Goal: Task Accomplishment & Management: Complete application form

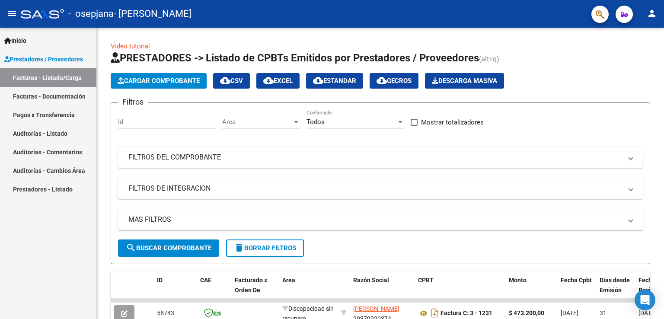
click at [132, 87] on button "Cargar Comprobante" at bounding box center [159, 81] width 96 height 16
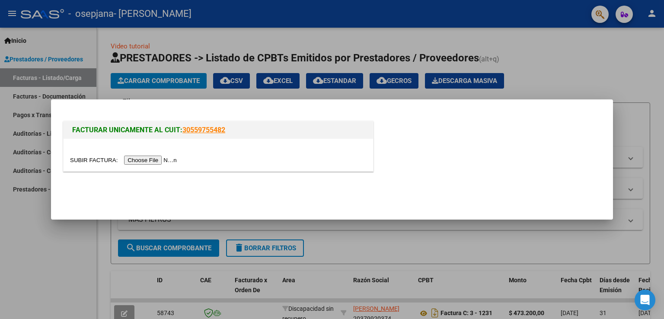
click at [144, 157] on input "file" at bounding box center [124, 160] width 109 height 9
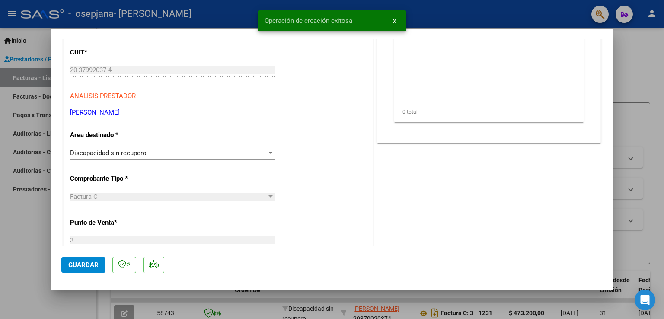
scroll to position [130, 0]
click at [135, 152] on span "Discapacidad sin recupero" at bounding box center [108, 153] width 77 height 8
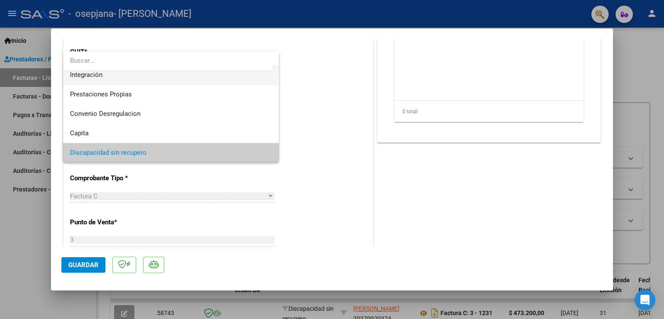
click at [121, 75] on span "Integración" at bounding box center [171, 74] width 202 height 19
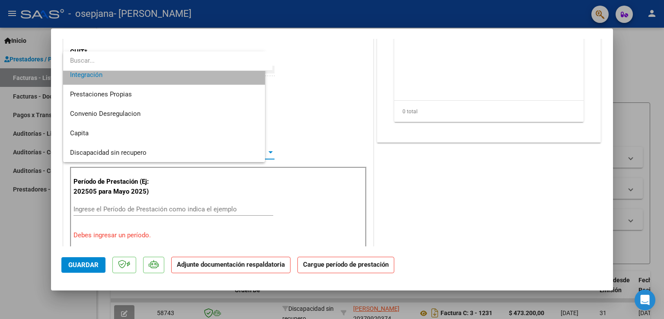
scroll to position [58, 0]
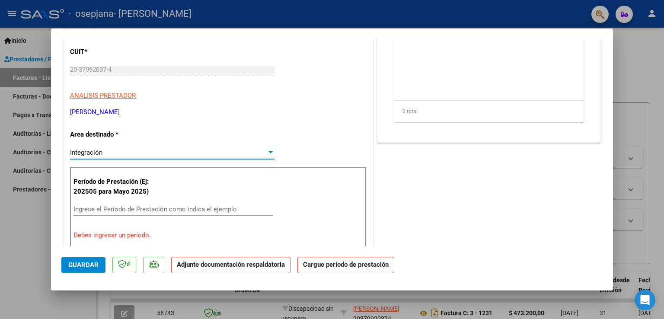
click at [124, 206] on input "Ingrese el Período de Prestación como indica el ejemplo" at bounding box center [173, 209] width 200 height 8
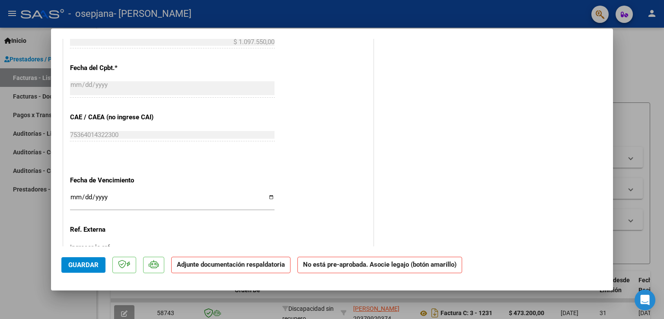
scroll to position [543, 0]
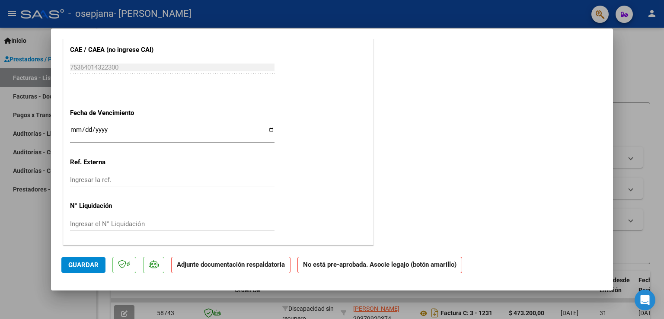
type input "202508"
click at [77, 128] on input "Ingresar la fecha" at bounding box center [172, 133] width 204 height 14
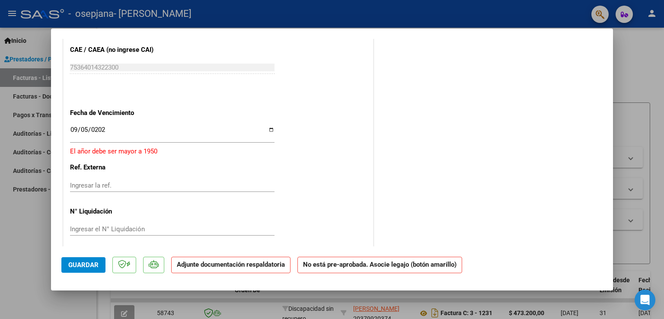
click at [73, 125] on div "0202-09-05 Ingresar la fecha" at bounding box center [172, 134] width 204 height 19
type input "0202-09-15"
type input "[DATE]"
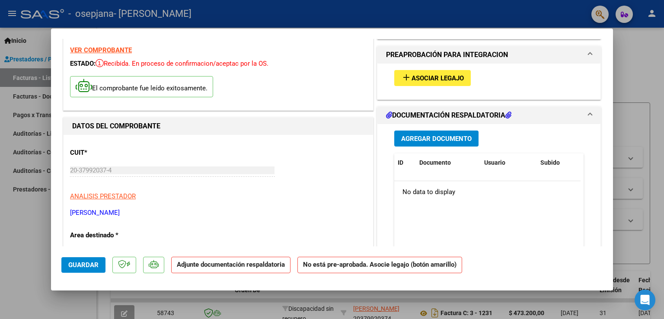
scroll to position [24, 0]
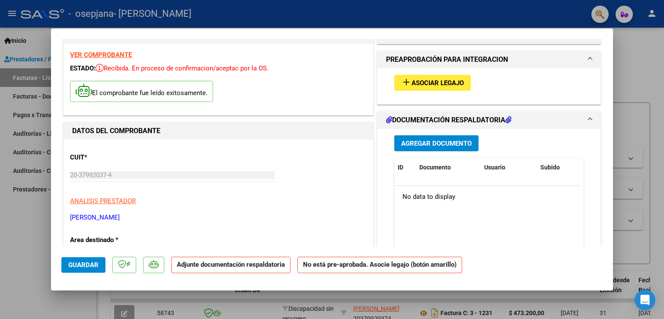
click at [446, 78] on button "add Asociar Legajo" at bounding box center [432, 83] width 77 height 16
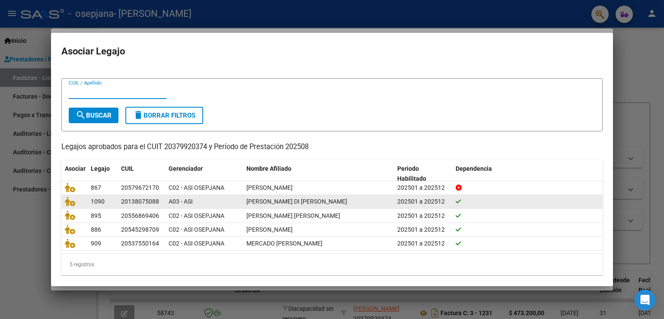
scroll to position [17, 0]
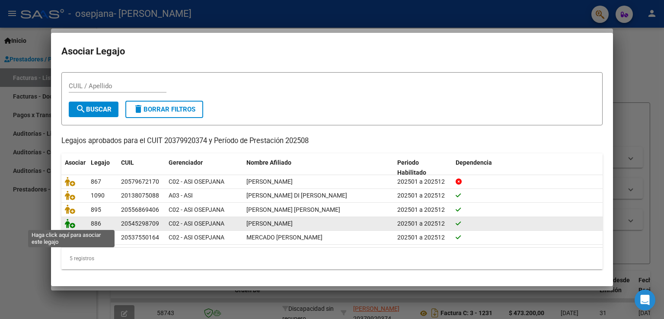
click at [71, 224] on icon at bounding box center [70, 224] width 10 height 10
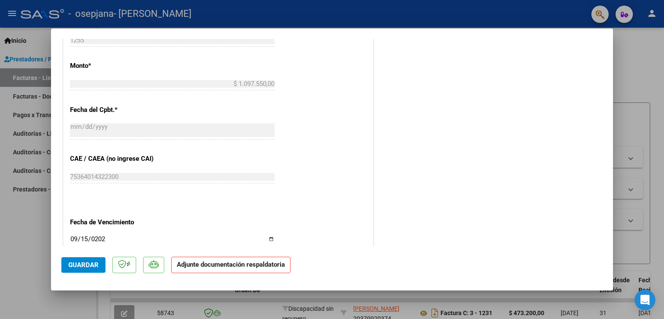
scroll to position [565, 0]
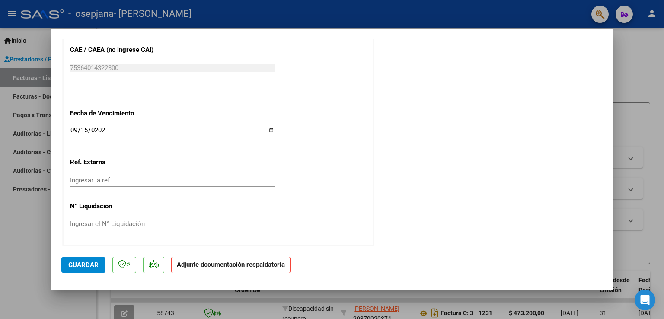
click at [90, 263] on span "Guardar" at bounding box center [83, 265] width 30 height 8
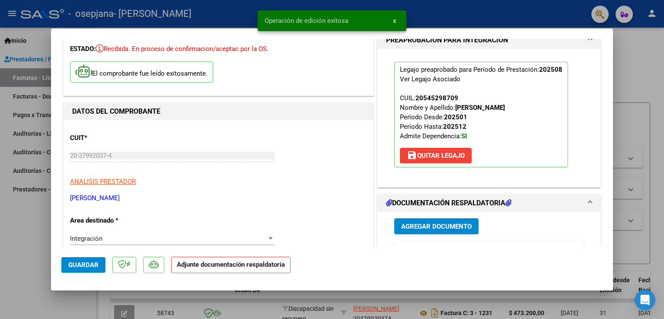
scroll to position [90, 0]
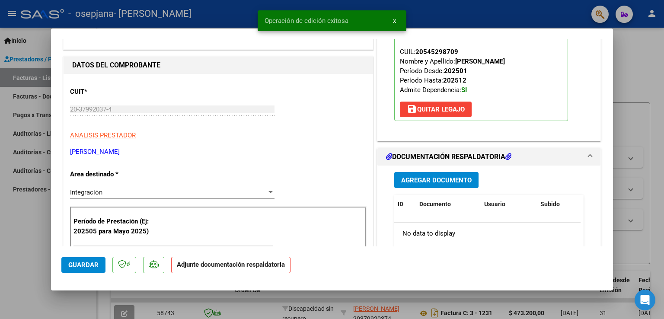
click at [429, 185] on button "Agregar Documento" at bounding box center [436, 180] width 84 height 16
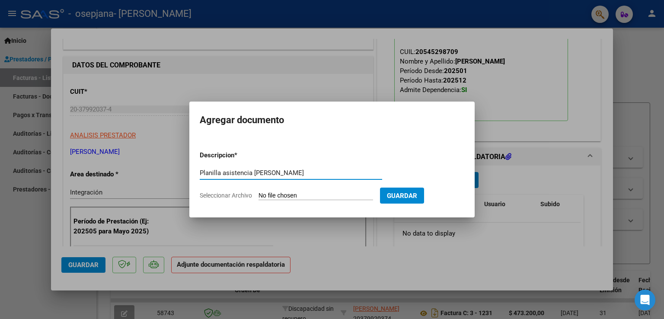
type input "Planilla asistencia [PERSON_NAME]"
click at [311, 192] on input "Seleccionar Archivo" at bounding box center [316, 196] width 115 height 8
type input "C:\fakepath\WhatsApp Image [DATE] 22.36.19 (3).jpeg"
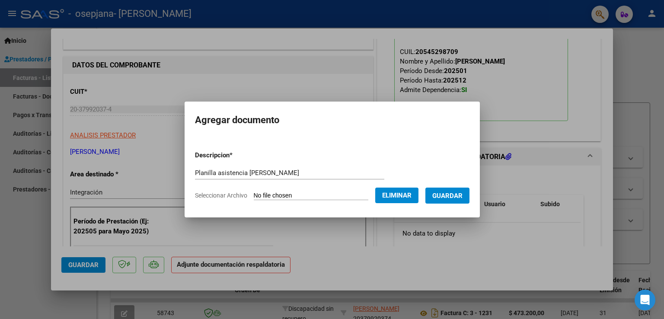
click at [463, 196] on span "Guardar" at bounding box center [447, 196] width 30 height 8
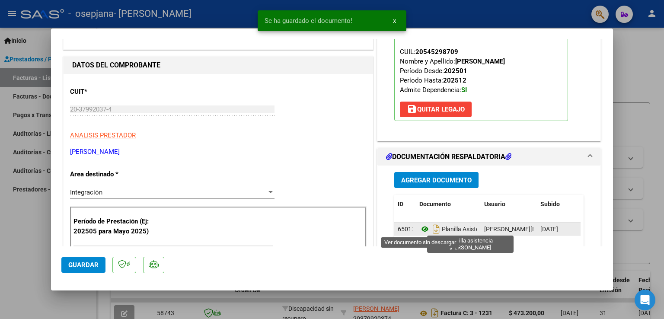
click at [419, 227] on icon at bounding box center [424, 229] width 11 height 10
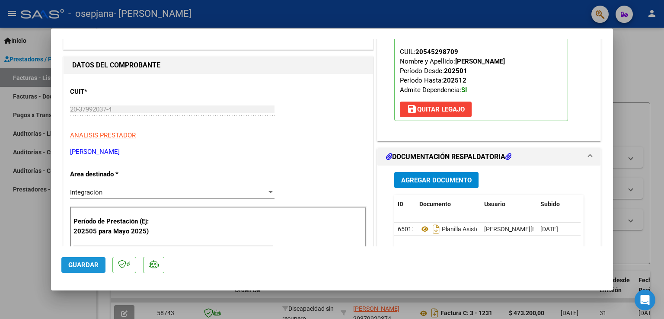
click at [76, 267] on span "Guardar" at bounding box center [83, 265] width 30 height 8
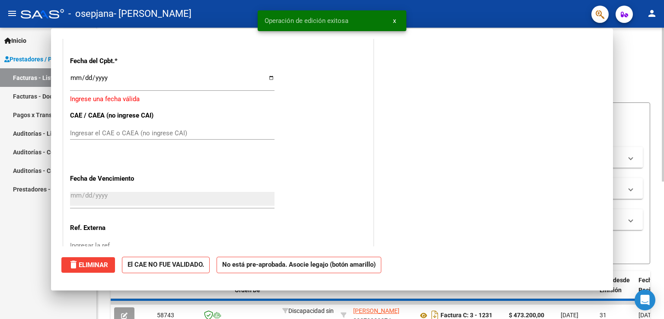
scroll to position [0, 0]
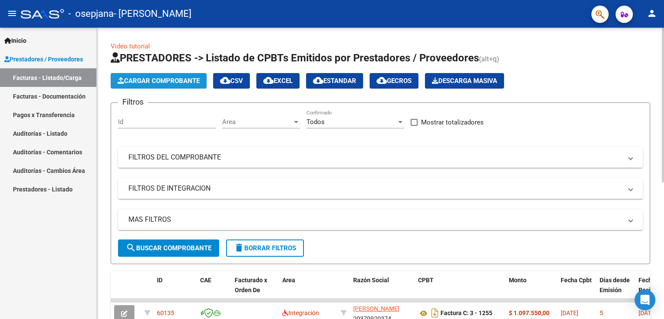
click at [183, 78] on span "Cargar Comprobante" at bounding box center [159, 81] width 82 height 8
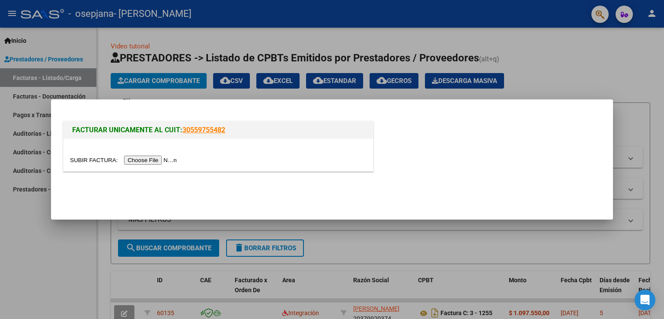
click at [138, 156] on input "file" at bounding box center [124, 160] width 109 height 9
click at [345, 28] on div at bounding box center [332, 159] width 664 height 319
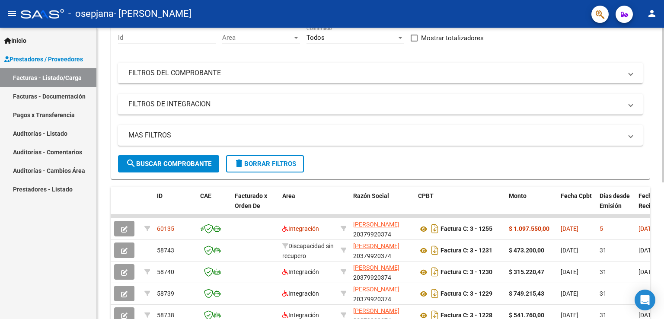
scroll to position [86, 0]
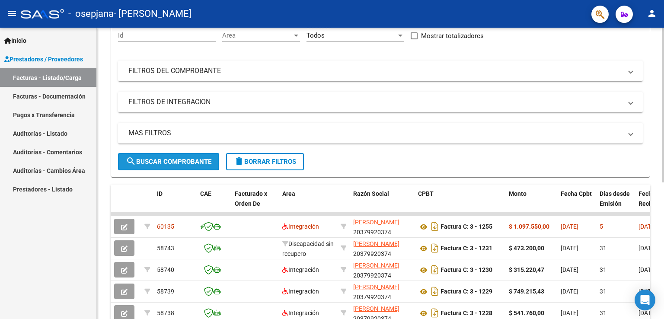
click at [169, 158] on span "search Buscar Comprobante" at bounding box center [169, 162] width 86 height 8
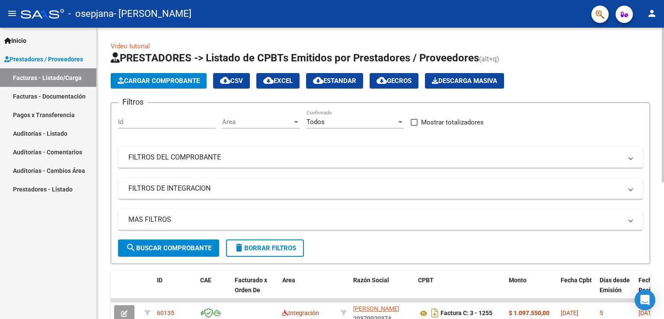
click at [171, 72] on app-list-header "PRESTADORES -> Listado de CPBTs Emitidos por Prestadores / Proveedores (alt+q) …" at bounding box center [381, 157] width 540 height 213
click at [174, 78] on span "Cargar Comprobante" at bounding box center [159, 81] width 82 height 8
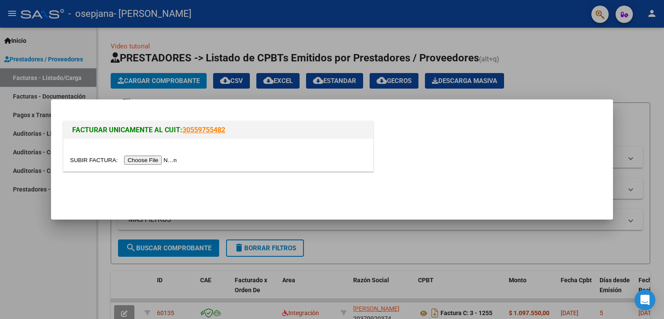
click at [164, 157] on input "file" at bounding box center [124, 160] width 109 height 9
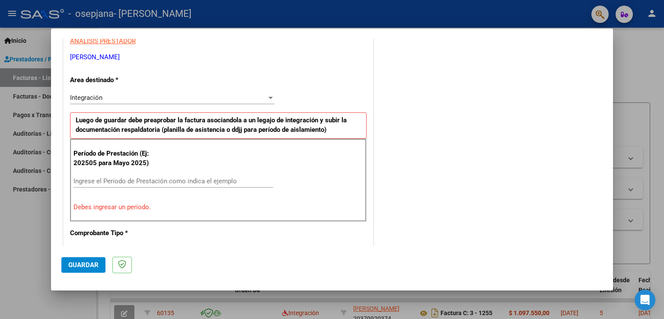
scroll to position [229, 0]
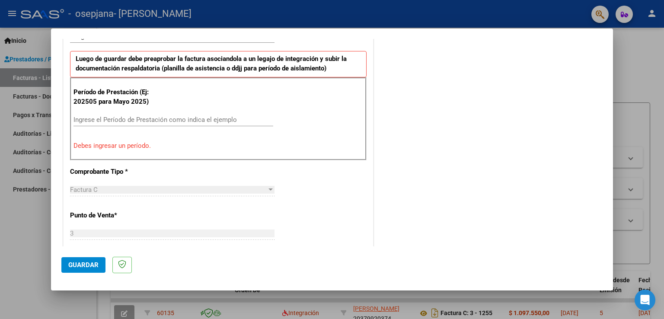
click at [118, 126] on div "Ingrese el Período de Prestación como indica el ejemplo" at bounding box center [173, 123] width 200 height 21
click at [123, 119] on input "Ingrese el Período de Prestación como indica el ejemplo" at bounding box center [173, 120] width 200 height 8
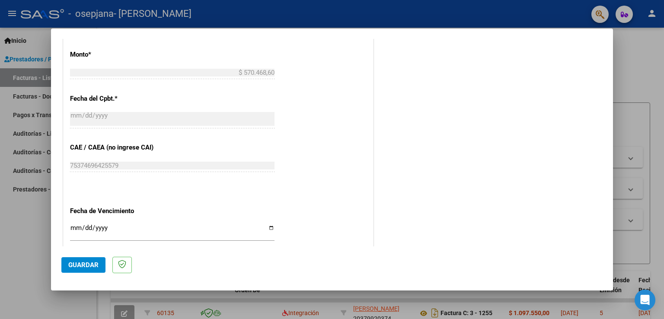
scroll to position [532, 0]
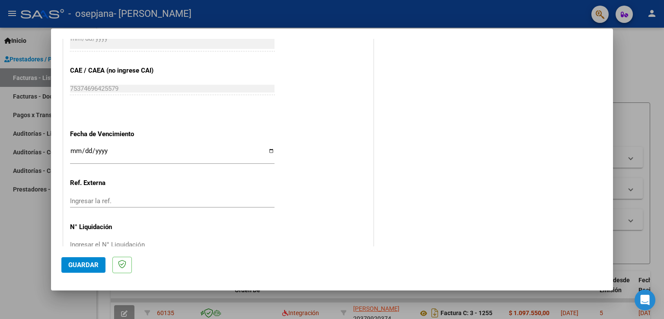
type input "202508"
click at [75, 152] on input "Ingresar la fecha" at bounding box center [172, 154] width 204 height 14
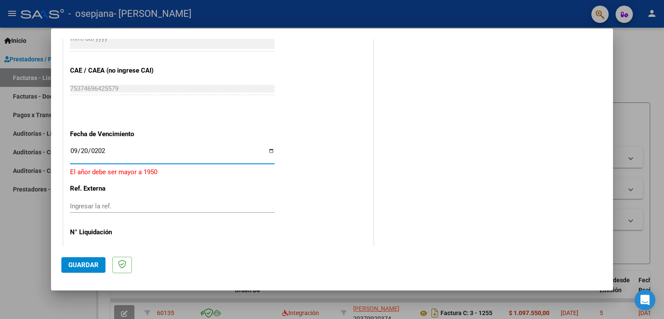
type input "[DATE]"
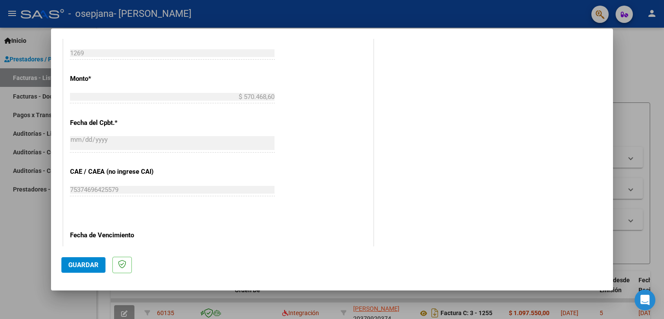
scroll to position [552, 0]
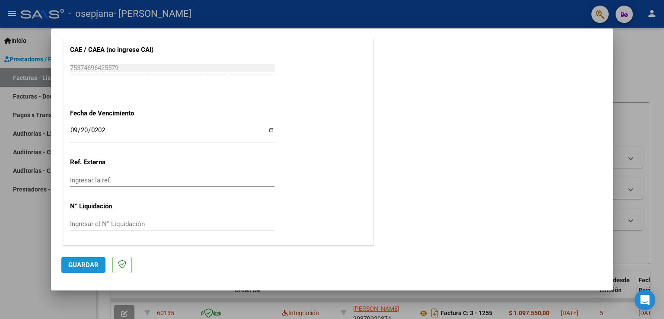
click at [82, 264] on span "Guardar" at bounding box center [83, 265] width 30 height 8
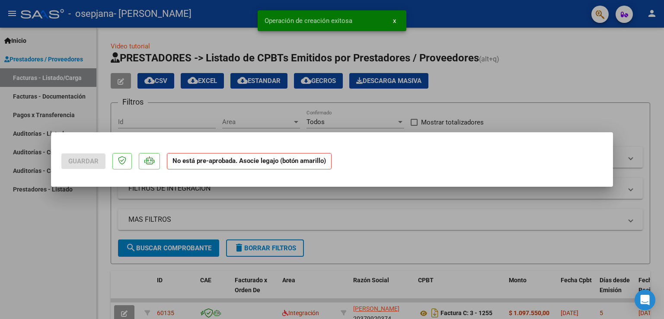
scroll to position [0, 0]
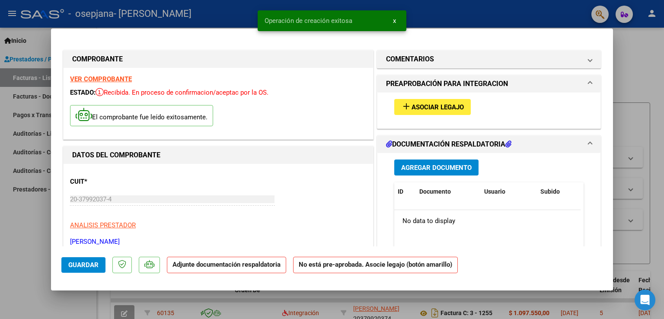
click at [427, 108] on span "Asociar Legajo" at bounding box center [438, 107] width 52 height 8
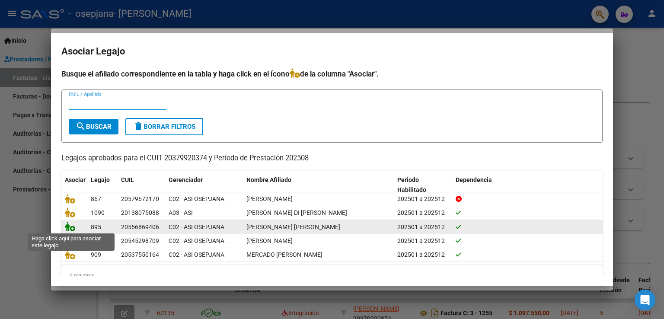
click at [71, 227] on icon at bounding box center [70, 227] width 10 height 10
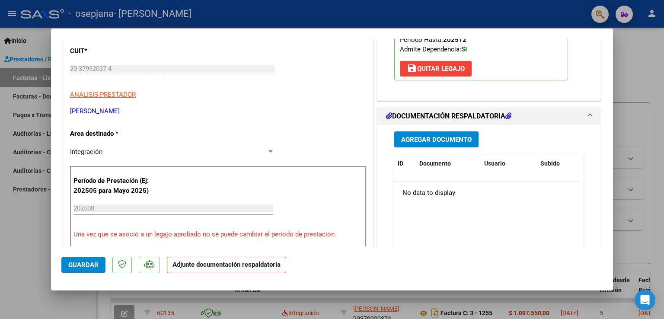
scroll to position [173, 0]
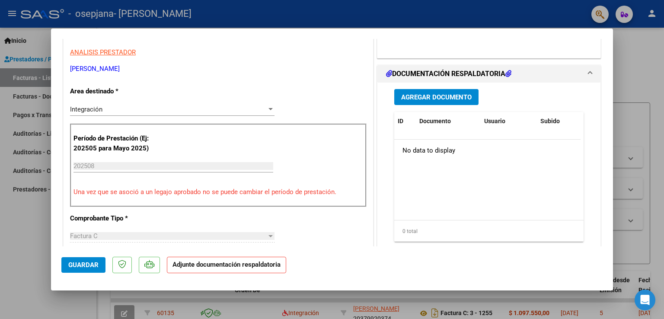
click at [434, 94] on span "Agregar Documento" at bounding box center [436, 97] width 70 height 8
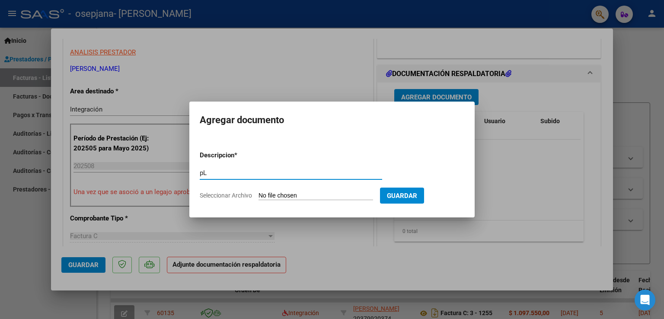
type input "p"
type input "Planilla asistencia [PERSON_NAME]"
click at [285, 192] on input "Seleccionar Archivo" at bounding box center [316, 196] width 115 height 8
type input "C:\fakepath\WhatsApp Image [DATE] 22.36.19 (1).jpeg"
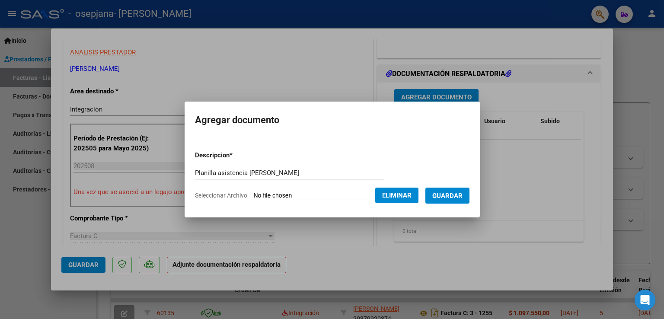
click at [453, 196] on span "Guardar" at bounding box center [447, 196] width 30 height 8
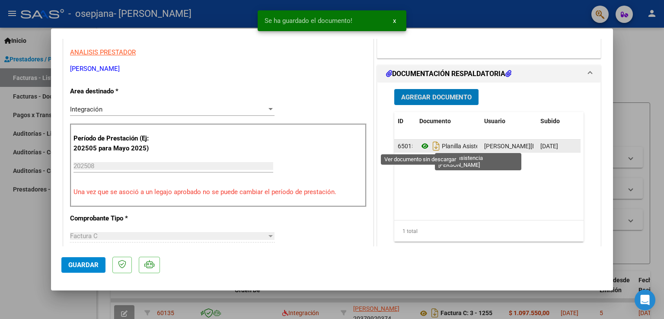
click at [419, 149] on icon at bounding box center [424, 146] width 11 height 10
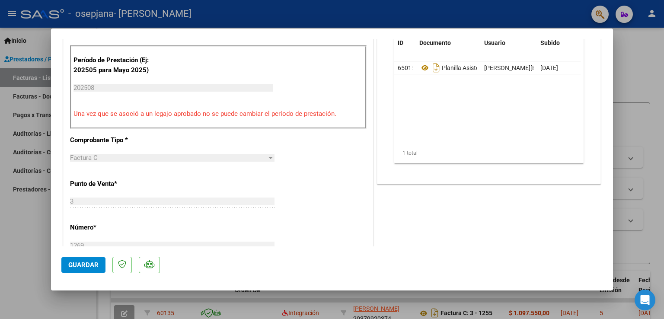
scroll to position [303, 0]
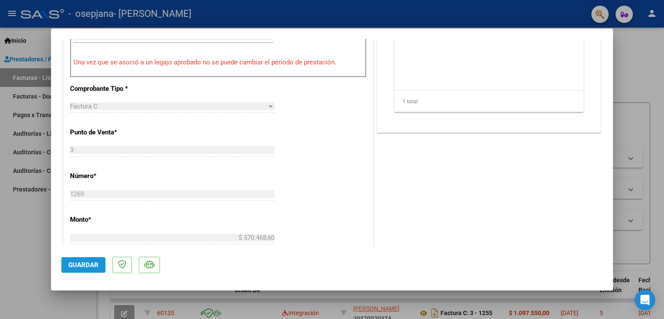
click at [88, 258] on button "Guardar" at bounding box center [83, 265] width 44 height 16
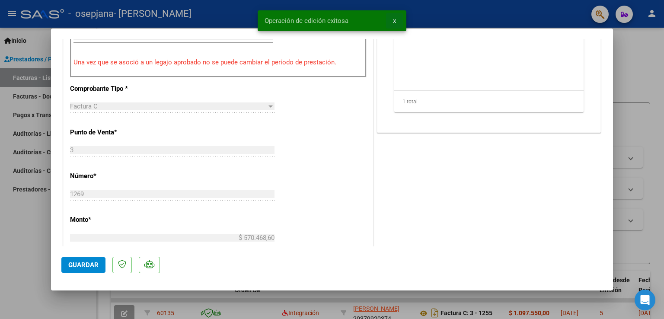
click at [397, 18] on button "x" at bounding box center [394, 21] width 17 height 16
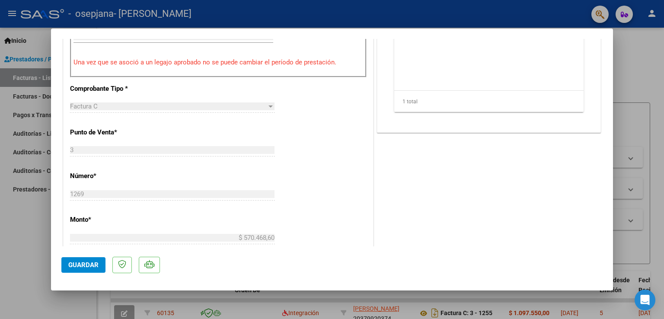
click at [642, 68] on div at bounding box center [332, 159] width 664 height 319
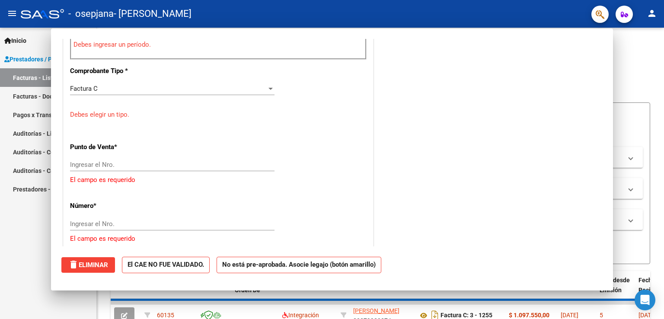
scroll to position [0, 0]
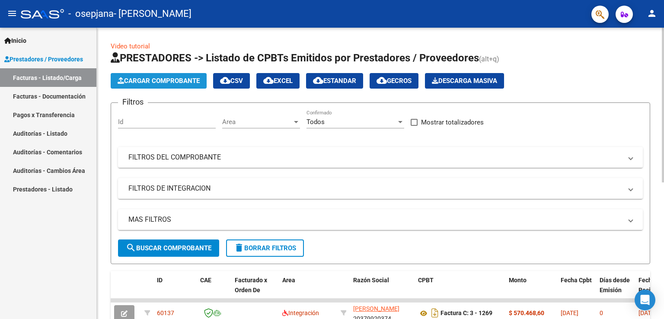
click at [157, 82] on span "Cargar Comprobante" at bounding box center [159, 81] width 82 height 8
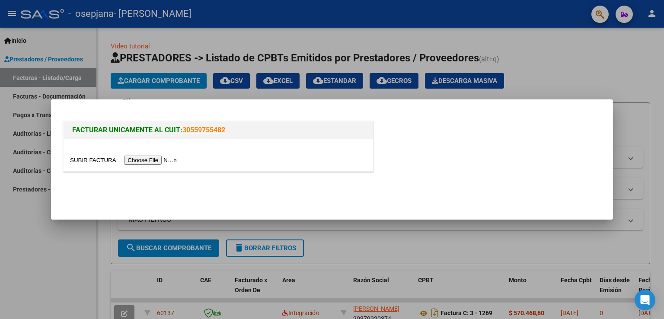
click at [148, 160] on input "file" at bounding box center [124, 160] width 109 height 9
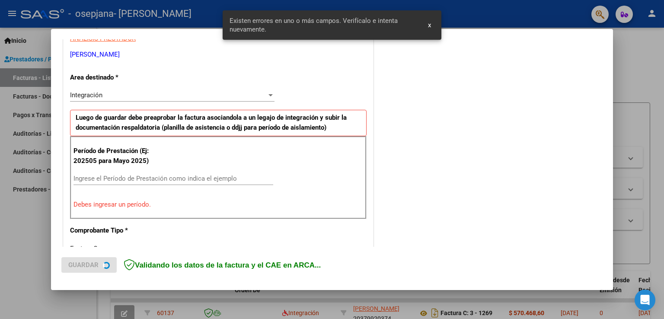
scroll to position [180, 0]
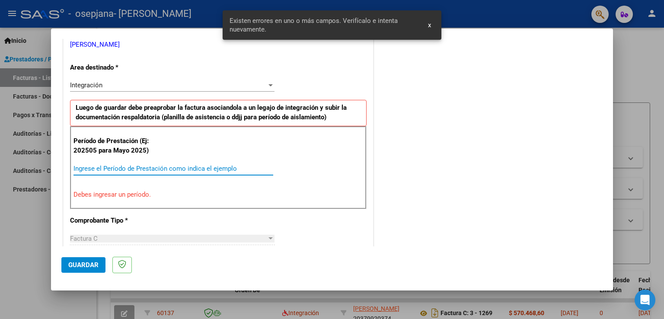
click at [139, 168] on input "Ingrese el Período de Prestación como indica el ejemplo" at bounding box center [173, 169] width 200 height 8
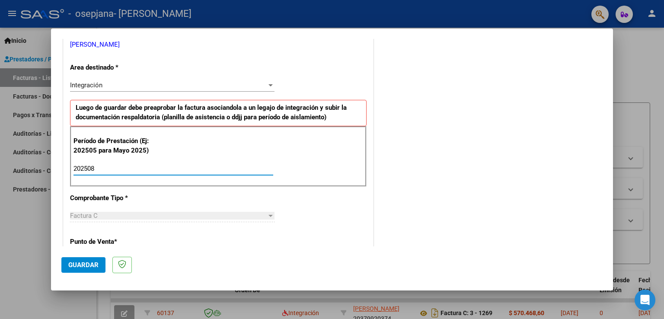
type input "202508"
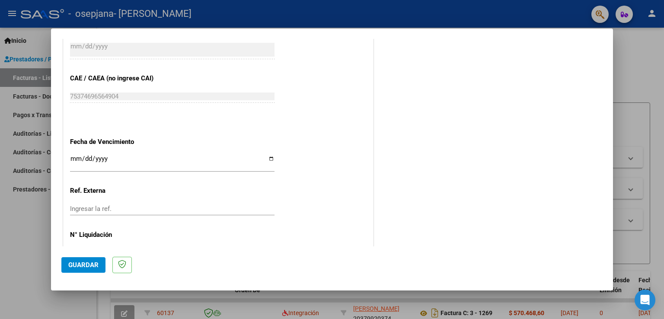
scroll to position [552, 0]
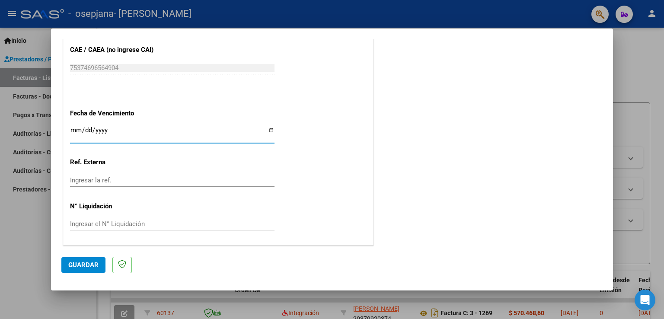
click at [73, 128] on input "Ingresar la fecha" at bounding box center [172, 134] width 204 height 14
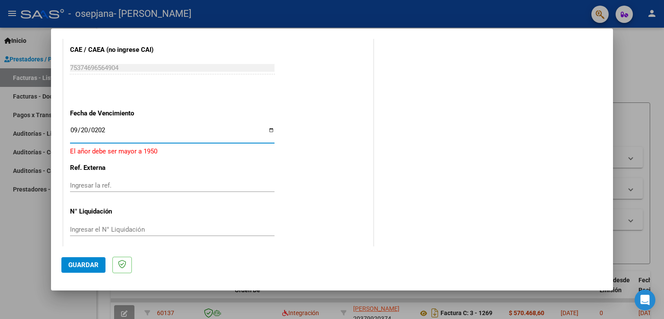
type input "[DATE]"
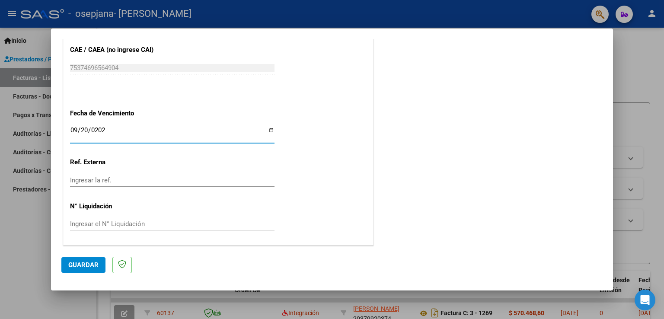
click at [75, 267] on span "Guardar" at bounding box center [83, 265] width 30 height 8
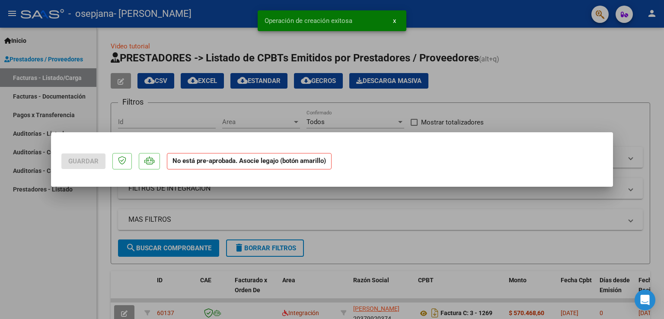
scroll to position [0, 0]
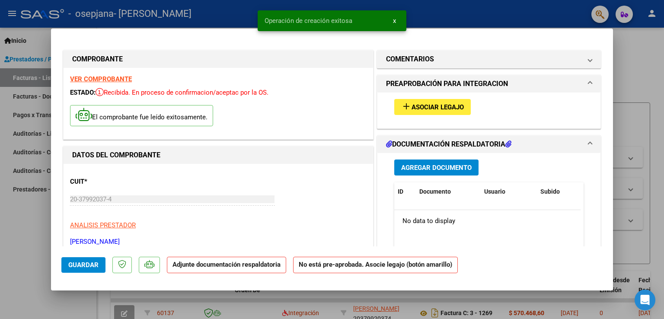
click at [420, 105] on span "Asociar Legajo" at bounding box center [438, 107] width 52 height 8
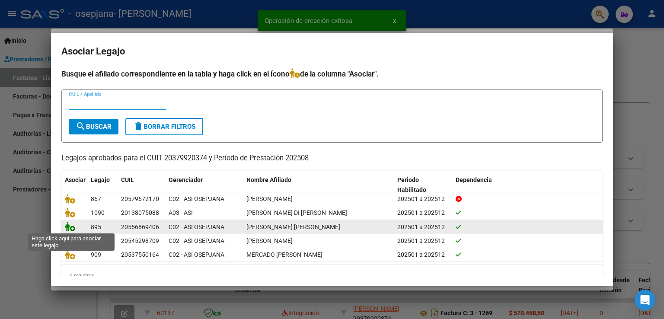
click at [70, 227] on icon at bounding box center [70, 227] width 10 height 10
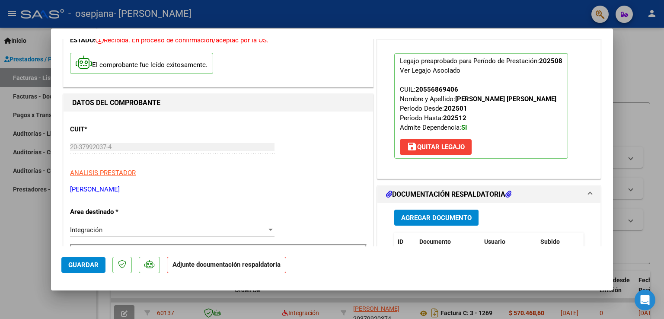
scroll to position [130, 0]
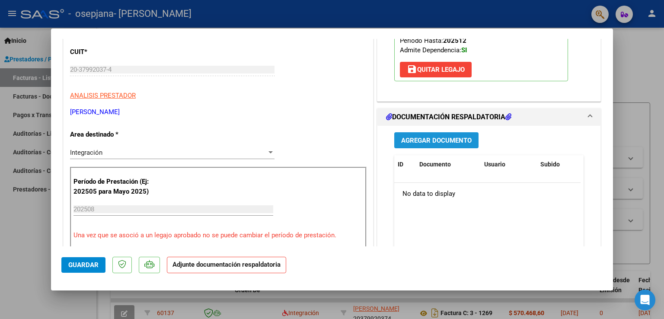
click at [439, 137] on span "Agregar Documento" at bounding box center [436, 141] width 70 height 8
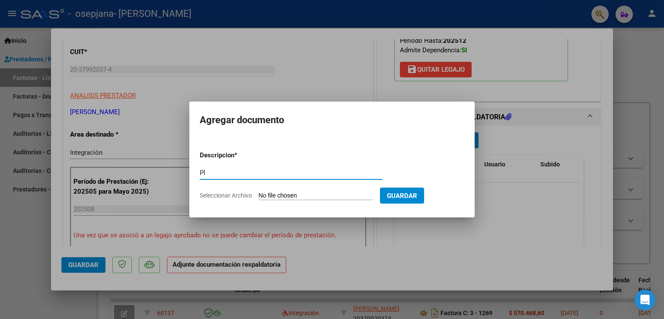
type input "P"
type input "Planilla asistencia [PERSON_NAME] fonoaudiologia"
click at [273, 192] on input "Seleccionar Archivo" at bounding box center [316, 196] width 115 height 8
type input "C:\fakepath\WhatsApp Image [DATE] 22.36.19 (2).jpeg"
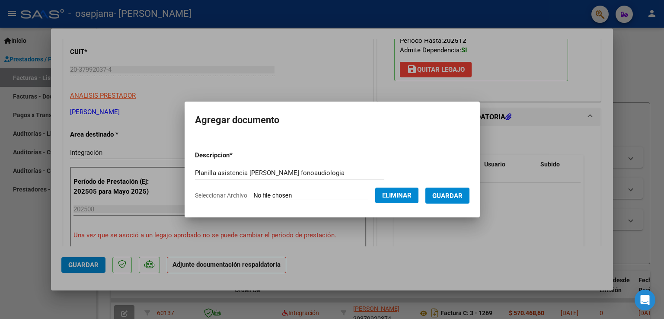
click at [463, 199] on span "Guardar" at bounding box center [447, 196] width 30 height 8
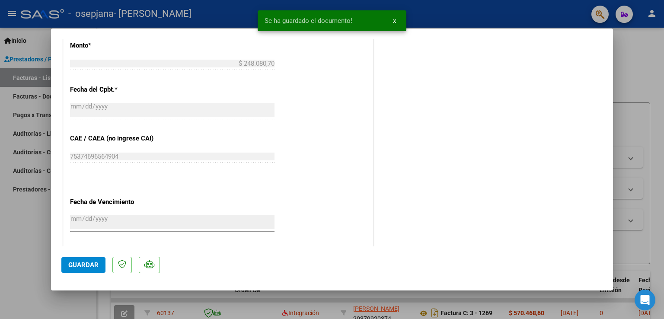
scroll to position [432, 0]
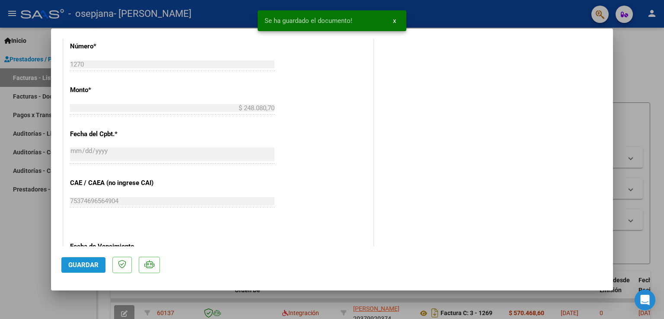
click at [70, 267] on span "Guardar" at bounding box center [83, 265] width 30 height 8
type input "$ 0,00"
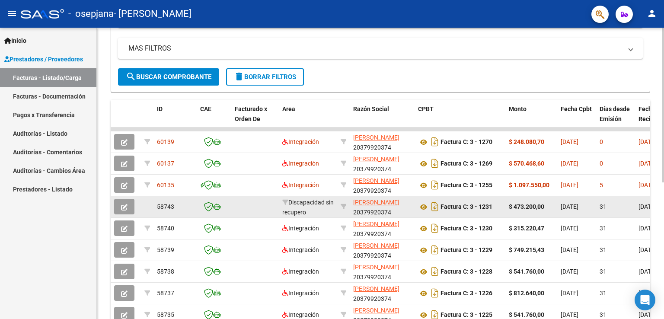
scroll to position [258, 0]
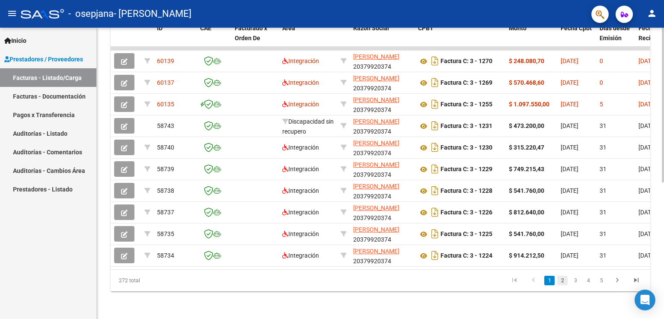
click at [564, 278] on link "2" at bounding box center [562, 281] width 10 height 10
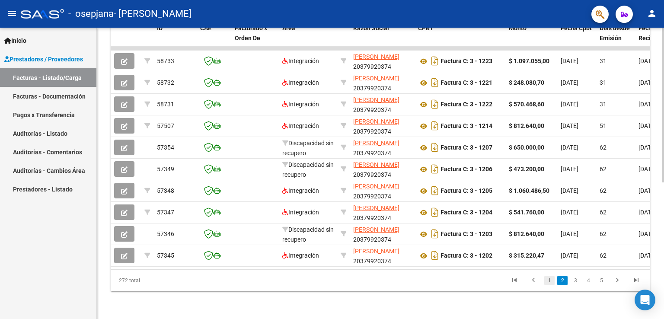
click at [549, 282] on link "1" at bounding box center [549, 281] width 10 height 10
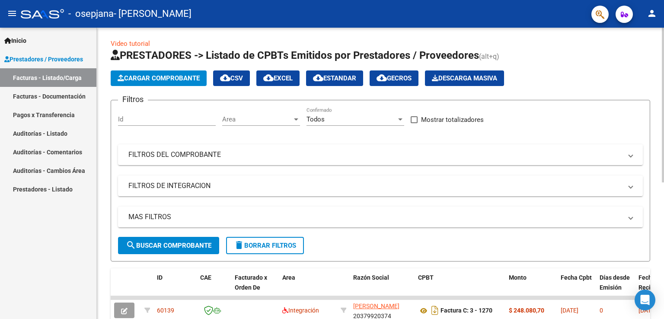
scroll to position [0, 0]
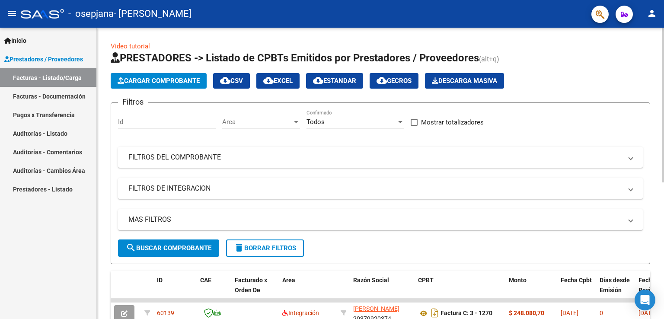
click at [153, 80] on span "Cargar Comprobante" at bounding box center [159, 81] width 82 height 8
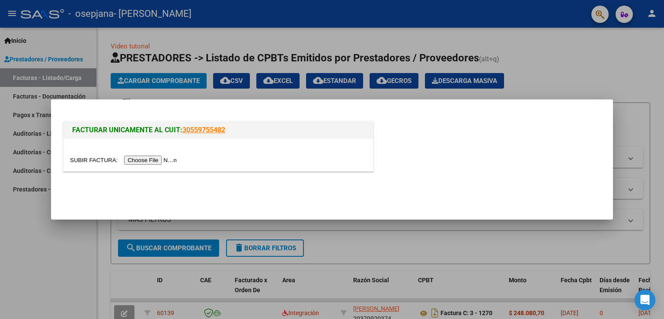
click at [160, 158] on input "file" at bounding box center [124, 160] width 109 height 9
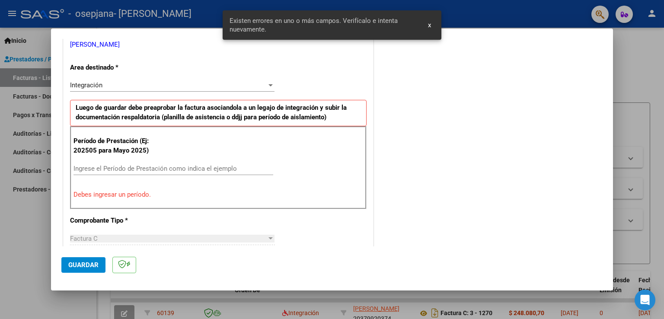
scroll to position [94, 0]
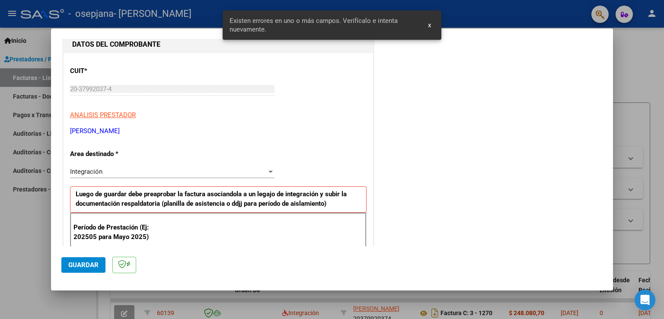
click at [158, 171] on div "Integración" at bounding box center [168, 172] width 197 height 8
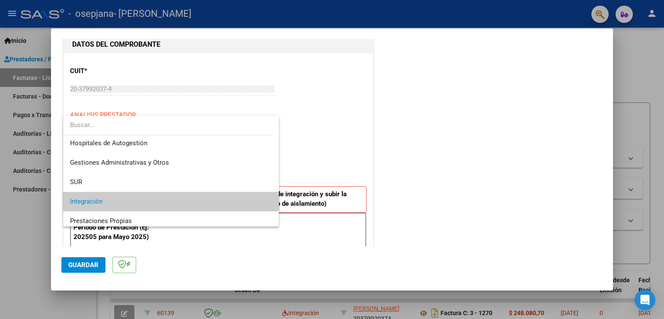
scroll to position [0, 0]
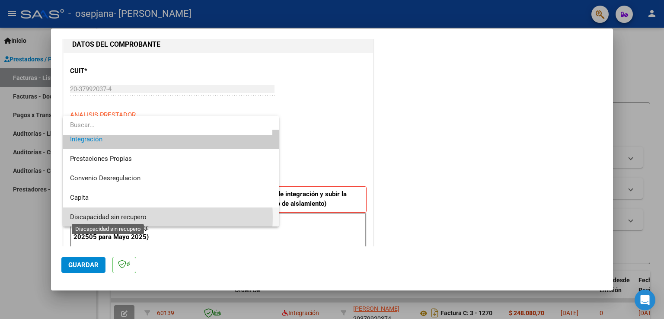
click at [126, 217] on span "Discapacidad sin recupero" at bounding box center [108, 217] width 77 height 8
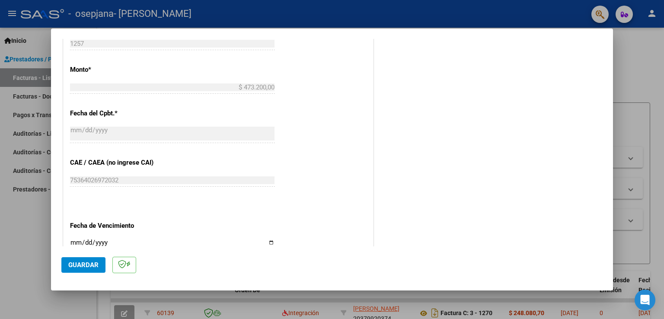
scroll to position [396, 0]
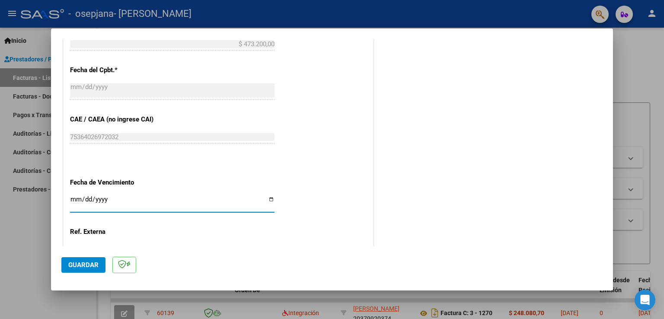
click at [76, 201] on input "Ingresar la fecha" at bounding box center [172, 203] width 204 height 14
type input "[DATE]"
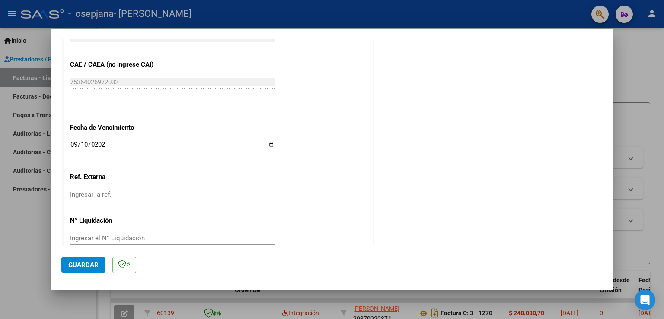
scroll to position [466, 0]
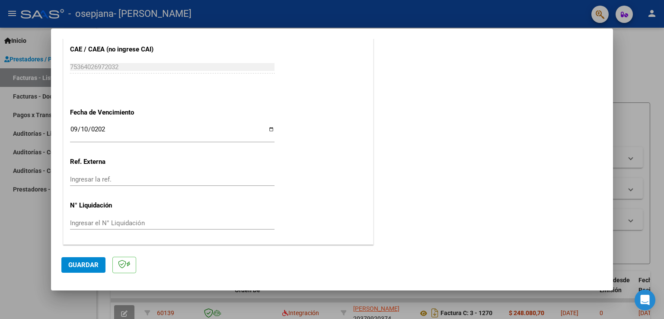
click at [81, 270] on button "Guardar" at bounding box center [83, 265] width 44 height 16
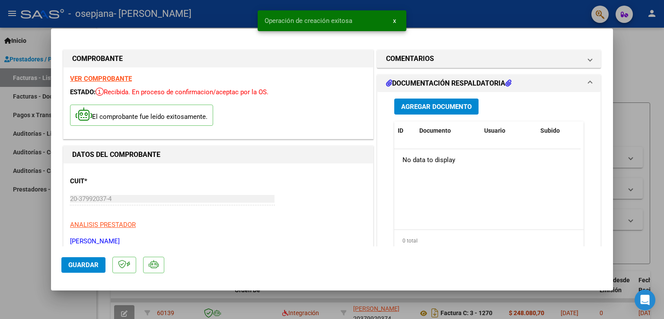
scroll to position [0, 0]
click at [451, 103] on span "Agregar Documento" at bounding box center [436, 107] width 70 height 8
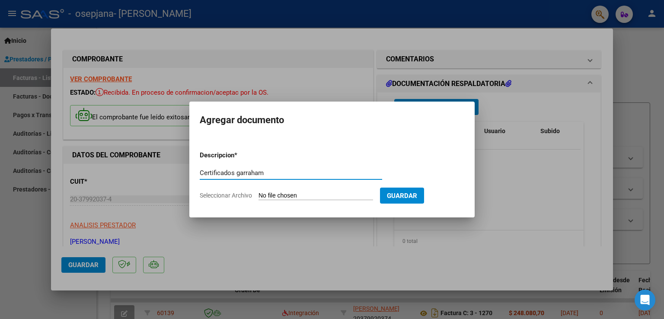
type input "Certificados garraham"
click at [284, 192] on input "Seleccionar Archivo" at bounding box center [316, 196] width 115 height 8
type input "C:\fakepath\WhatsApp Image [DATE] 22.33.08.jpeg"
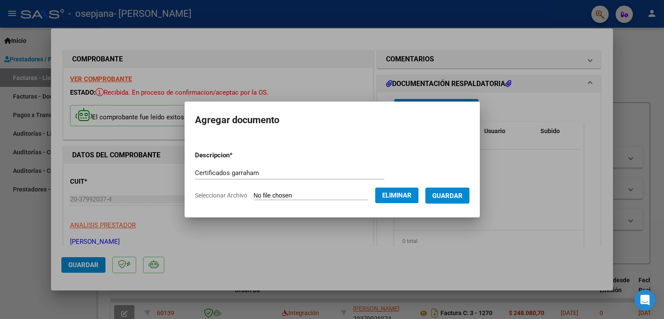
click at [453, 197] on span "Guardar" at bounding box center [447, 196] width 30 height 8
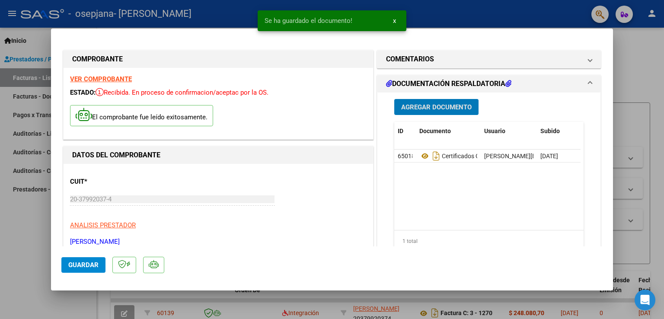
click at [425, 108] on span "Agregar Documento" at bounding box center [436, 107] width 70 height 8
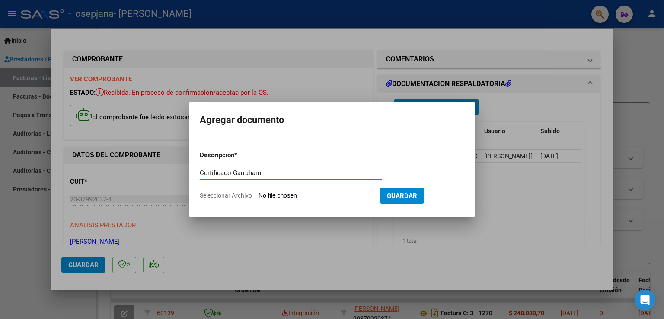
type input "Certificado Garraham"
click at [320, 197] on input "Seleccionar Archivo" at bounding box center [316, 196] width 115 height 8
type input "C:\fakepath\WhatsApp Image [DATE] 22.33.08 (1).jpeg"
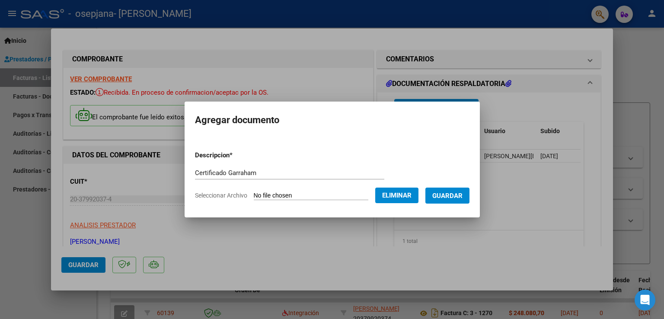
click at [463, 200] on button "Guardar" at bounding box center [447, 196] width 44 height 16
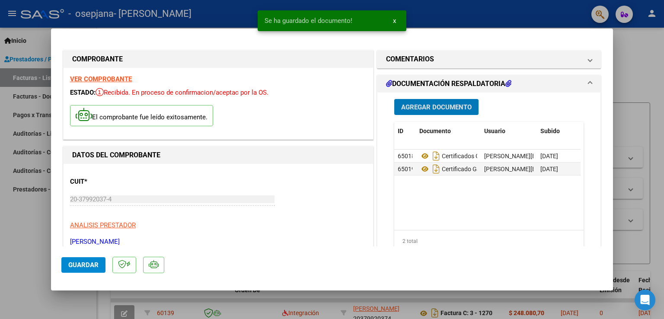
click at [74, 267] on span "Guardar" at bounding box center [83, 265] width 30 height 8
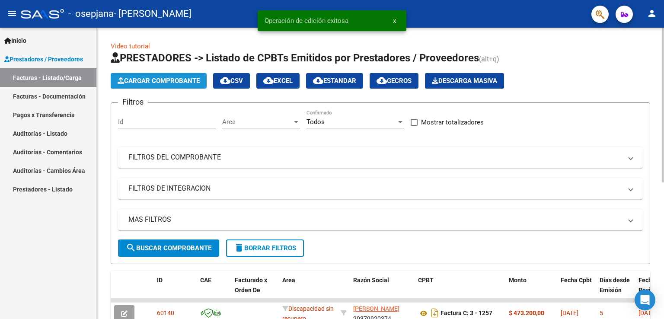
click at [131, 76] on button "Cargar Comprobante" at bounding box center [159, 81] width 96 height 16
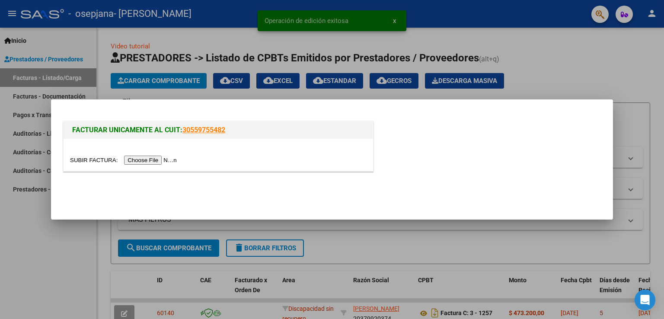
click at [151, 162] on input "file" at bounding box center [124, 160] width 109 height 9
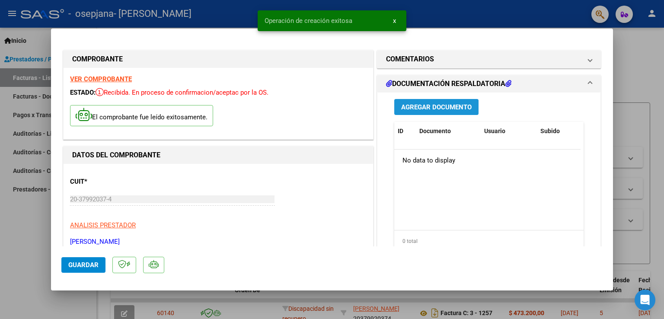
click at [437, 106] on span "Agregar Documento" at bounding box center [436, 107] width 70 height 8
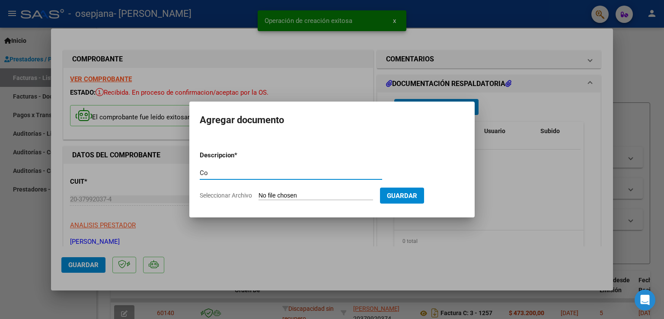
type input "C"
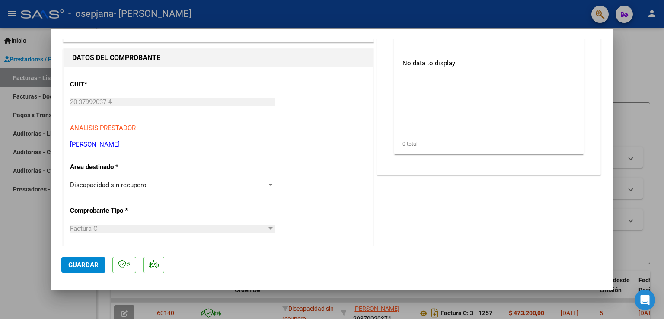
scroll to position [94, 0]
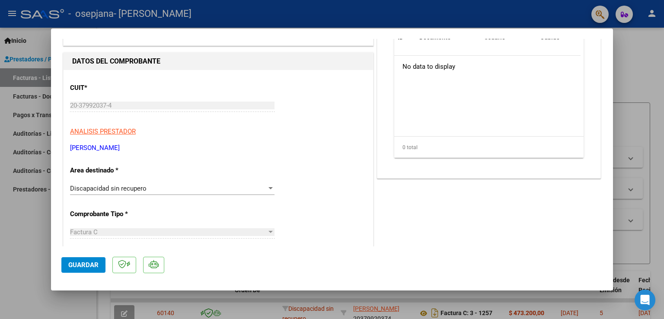
click at [179, 191] on div "Discapacidad sin recupero" at bounding box center [168, 189] width 197 height 8
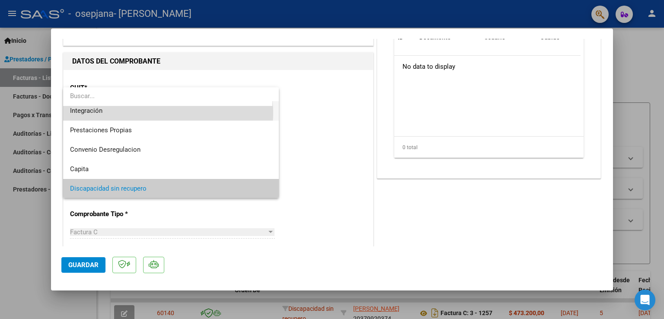
click at [163, 112] on span "Integración" at bounding box center [171, 110] width 202 height 19
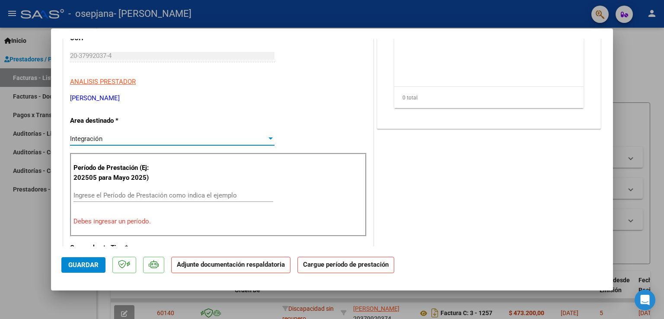
scroll to position [180, 0]
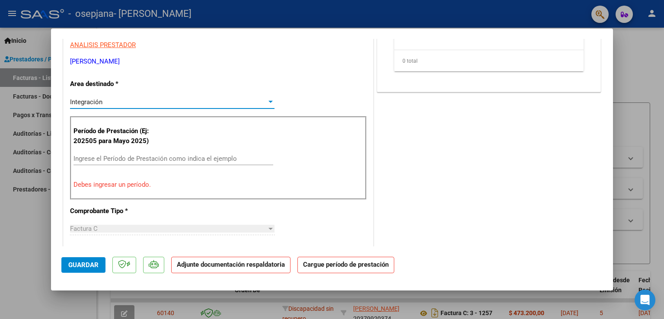
click at [109, 158] on input "Ingrese el Período de Prestación como indica el ejemplo" at bounding box center [173, 159] width 200 height 8
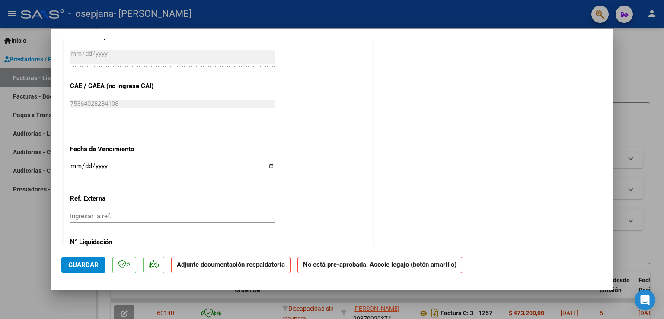
scroll to position [457, 0]
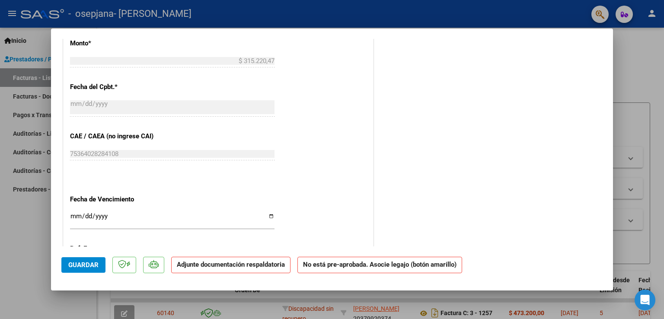
type input "202508"
click at [76, 214] on input "Ingresar la fecha" at bounding box center [172, 220] width 204 height 14
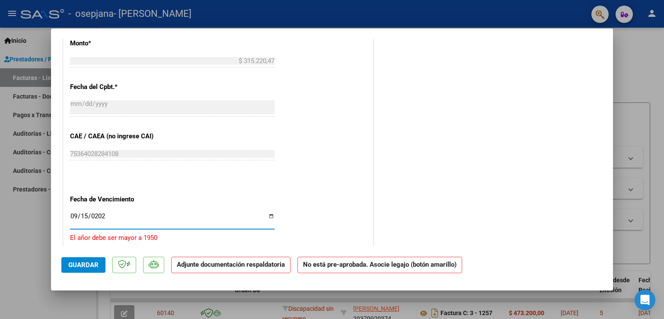
type input "[DATE]"
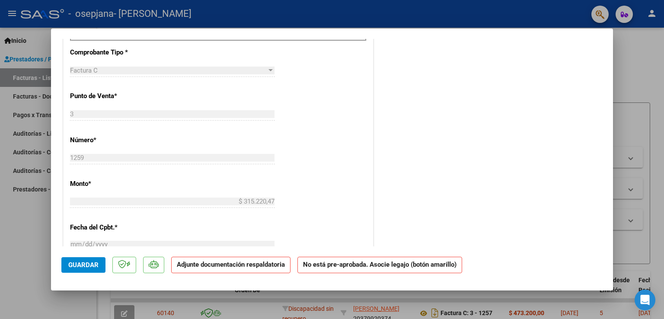
scroll to position [111, 0]
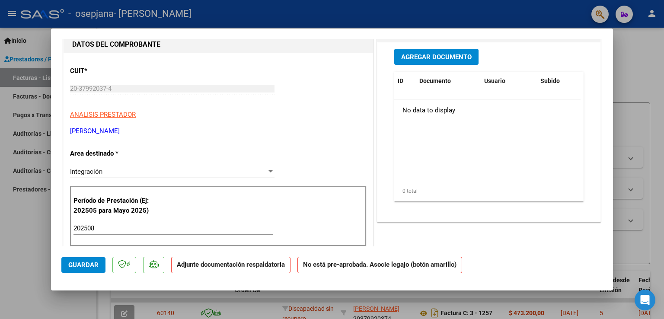
click at [437, 51] on button "Agregar Documento" at bounding box center [436, 57] width 84 height 16
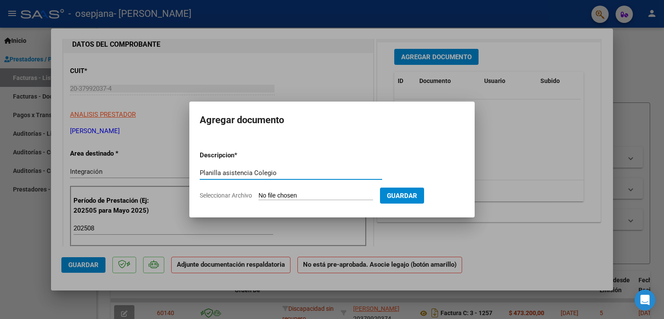
type input "Planilla asistencia Colegio"
click at [297, 194] on input "Seleccionar Archivo" at bounding box center [316, 196] width 115 height 8
type input "C:\fakepath\WhatsApp Image [DATE] 22.36.19.jpeg"
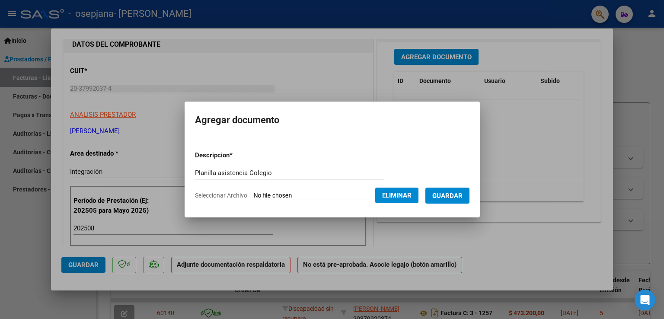
click at [455, 197] on span "Guardar" at bounding box center [447, 196] width 30 height 8
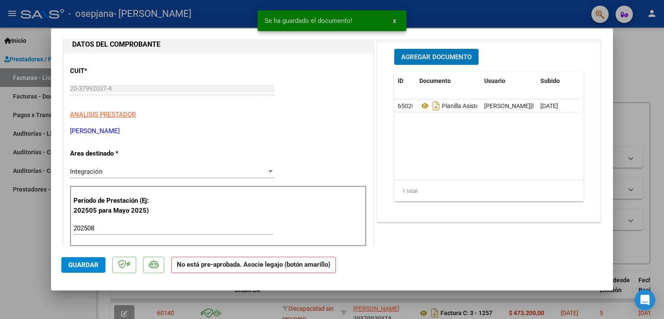
click at [86, 265] on span "Guardar" at bounding box center [83, 265] width 30 height 8
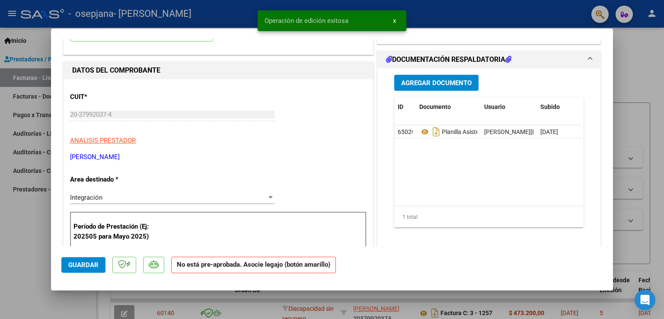
scroll to position [0, 0]
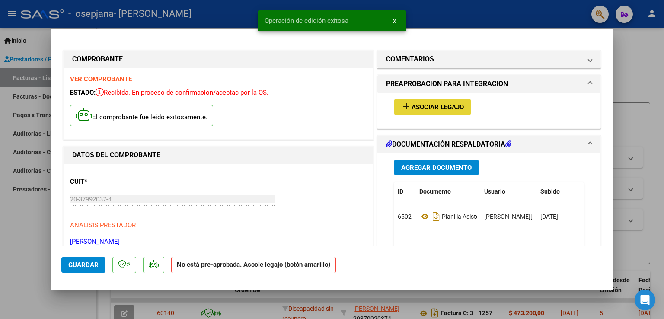
click at [452, 101] on button "add Asociar Legajo" at bounding box center [432, 107] width 77 height 16
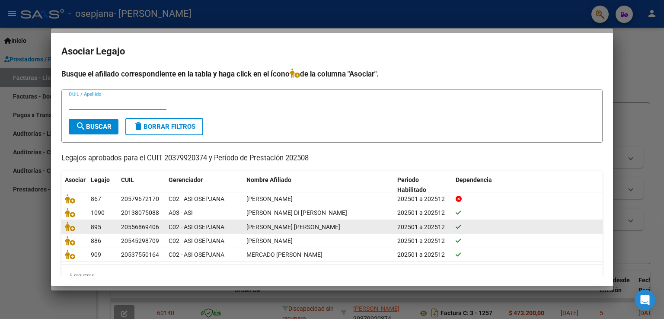
scroll to position [17, 0]
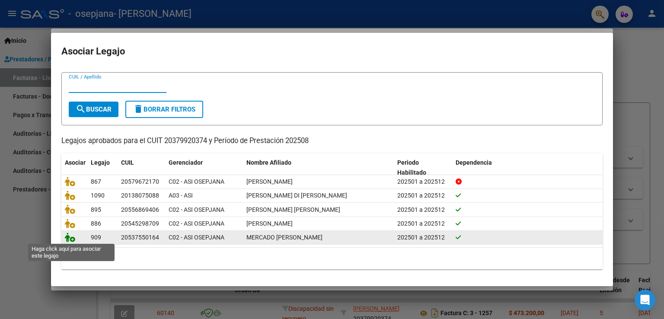
click at [71, 239] on icon at bounding box center [70, 238] width 10 height 10
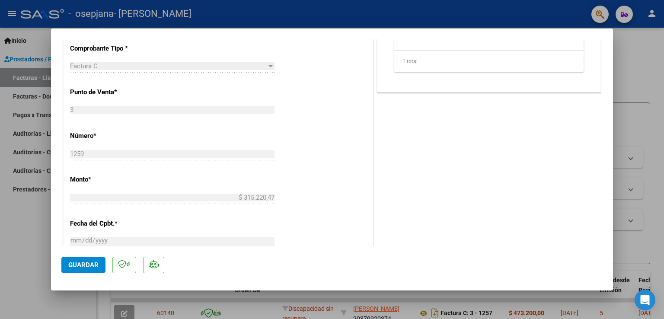
scroll to position [389, 0]
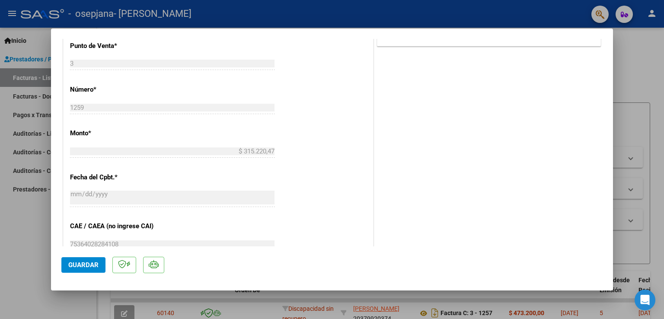
click at [90, 265] on span "Guardar" at bounding box center [83, 265] width 30 height 8
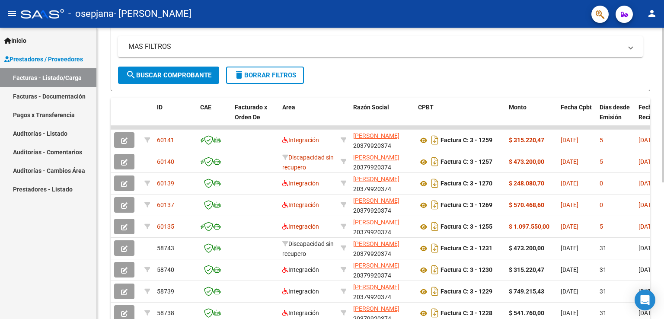
scroll to position [0, 0]
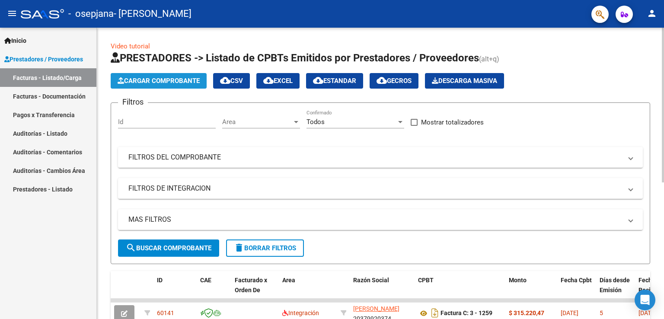
click at [182, 86] on button "Cargar Comprobante" at bounding box center [159, 81] width 96 height 16
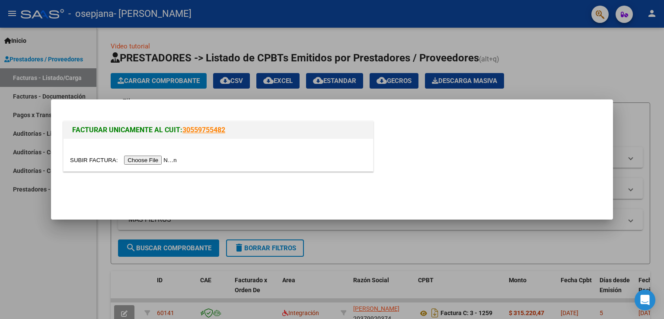
click at [163, 158] on input "file" at bounding box center [124, 160] width 109 height 9
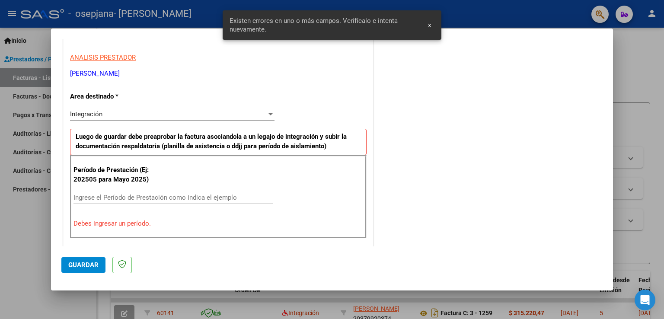
scroll to position [137, 0]
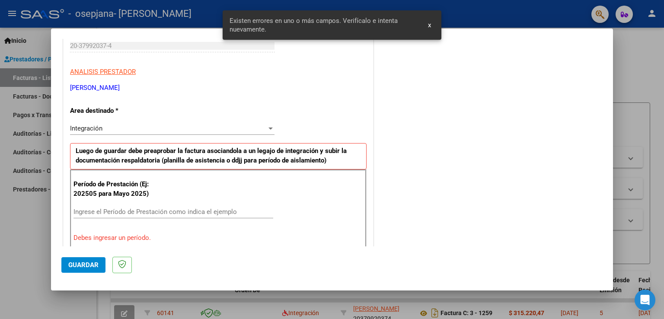
click at [90, 208] on input "Ingrese el Período de Prestación como indica el ejemplo" at bounding box center [173, 212] width 200 height 8
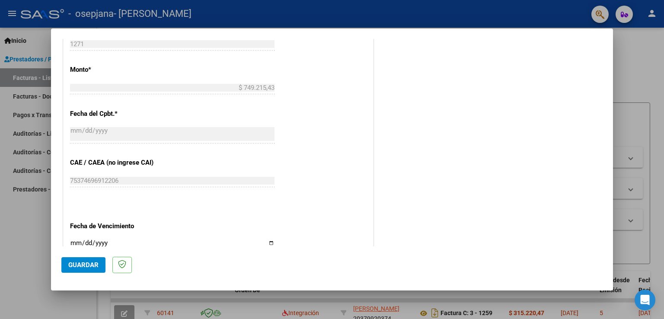
scroll to position [526, 0]
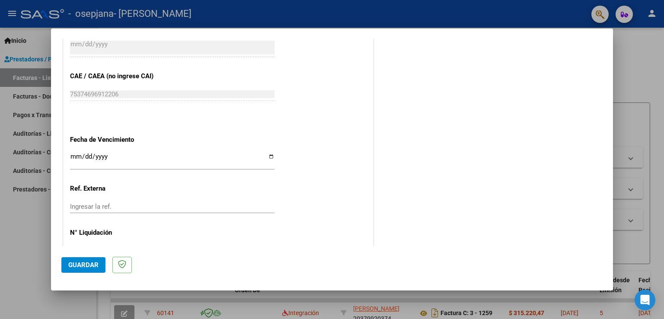
type input "202508"
click at [76, 153] on input "Ingresar la fecha" at bounding box center [172, 160] width 204 height 14
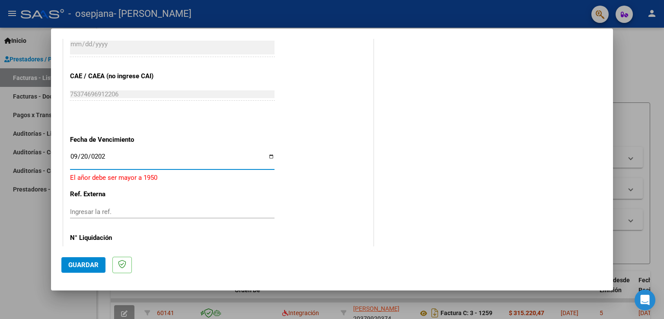
type input "[DATE]"
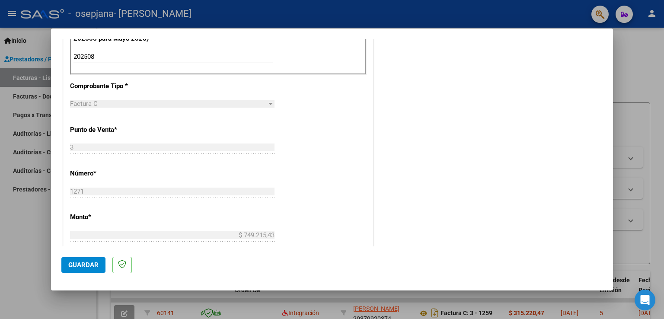
scroll to position [389, 0]
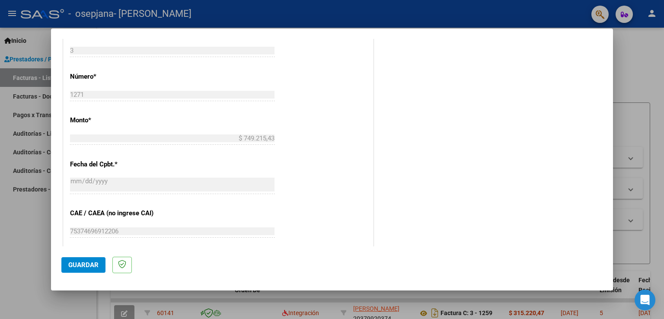
click at [69, 267] on span "Guardar" at bounding box center [83, 265] width 30 height 8
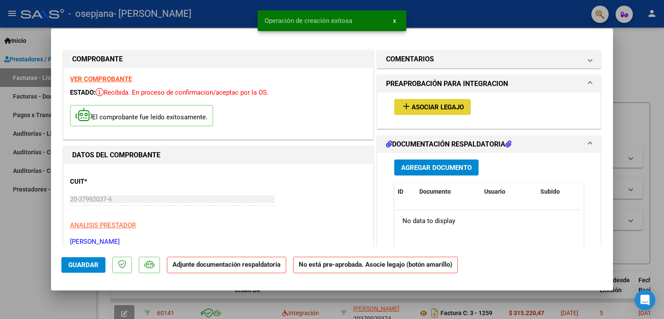
click at [443, 107] on span "Asociar Legajo" at bounding box center [438, 107] width 52 height 8
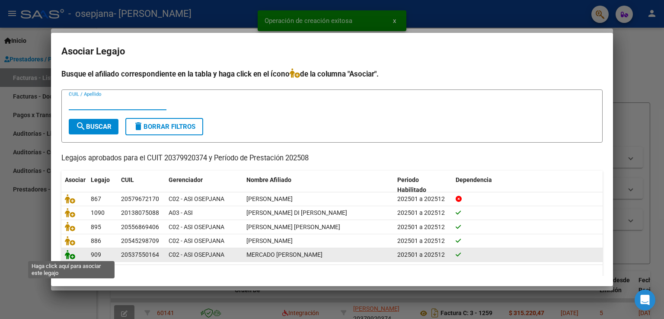
click at [70, 256] on icon at bounding box center [70, 255] width 10 height 10
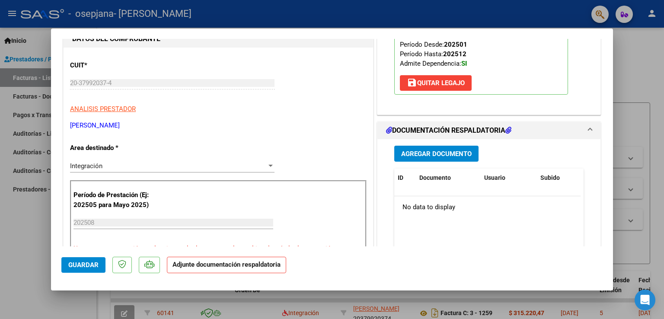
scroll to position [216, 0]
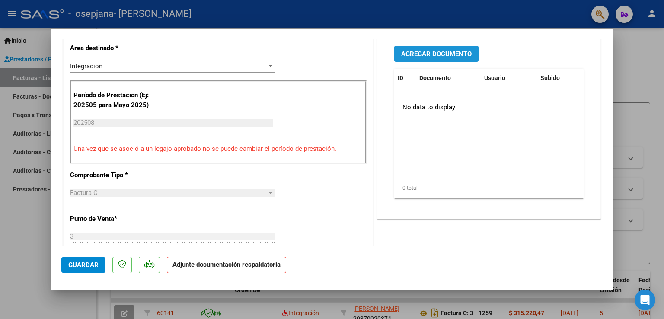
click at [442, 54] on span "Agregar Documento" at bounding box center [436, 54] width 70 height 8
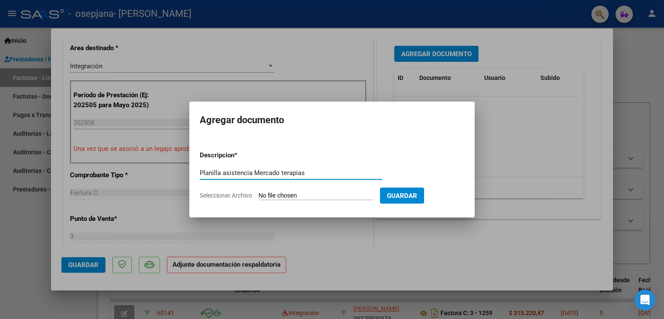
type input "Planilla asistencia Mercado terapias"
click at [319, 198] on input "Seleccionar Archivo" at bounding box center [316, 196] width 115 height 8
type input "C:\fakepath\WhatsApp Image [DATE] 22.36.20.jpeg"
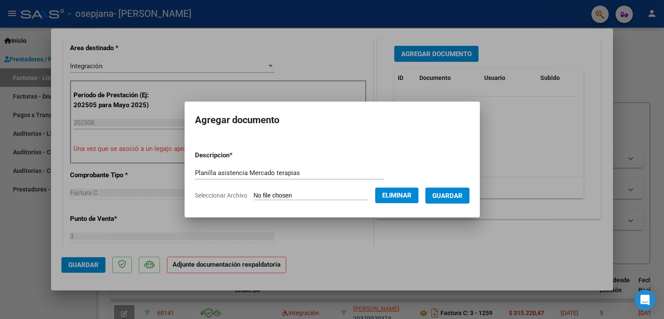
click at [463, 193] on span "Guardar" at bounding box center [447, 196] width 30 height 8
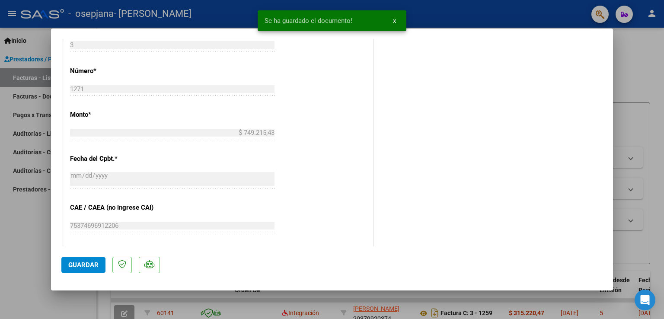
scroll to position [432, 0]
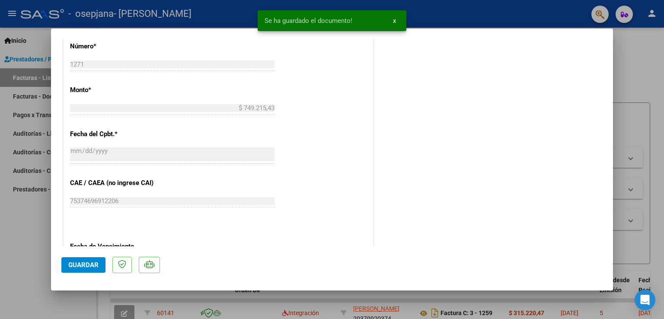
click at [88, 261] on span "Guardar" at bounding box center [83, 265] width 30 height 8
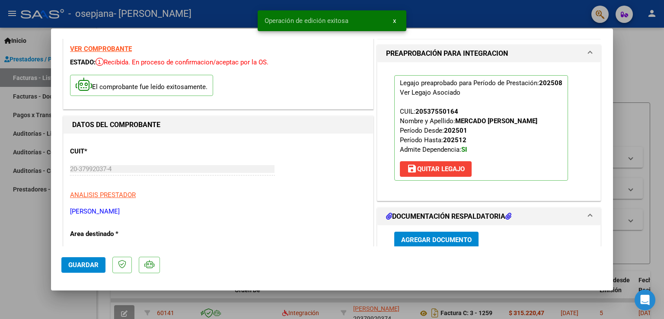
scroll to position [0, 0]
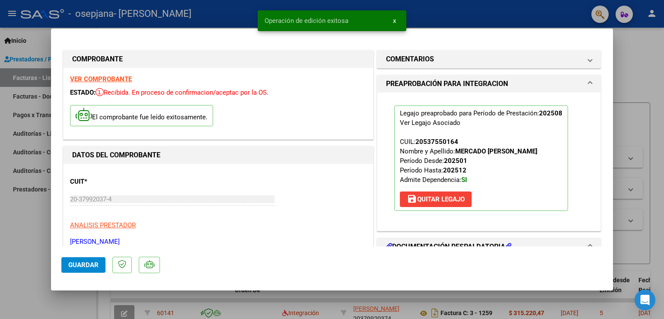
click at [19, 241] on div at bounding box center [332, 159] width 664 height 319
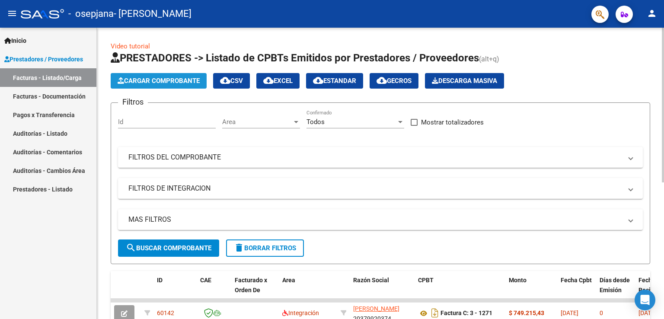
click at [176, 79] on span "Cargar Comprobante" at bounding box center [159, 81] width 82 height 8
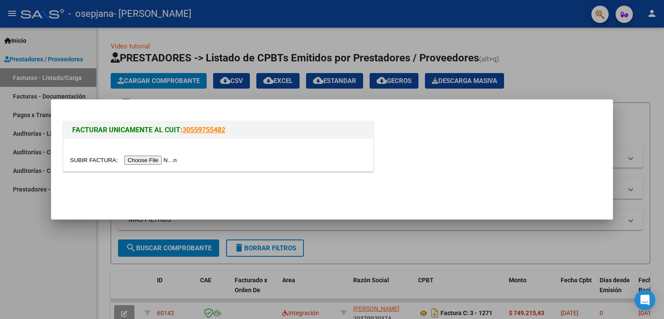
click at [166, 158] on input "file" at bounding box center [124, 160] width 109 height 9
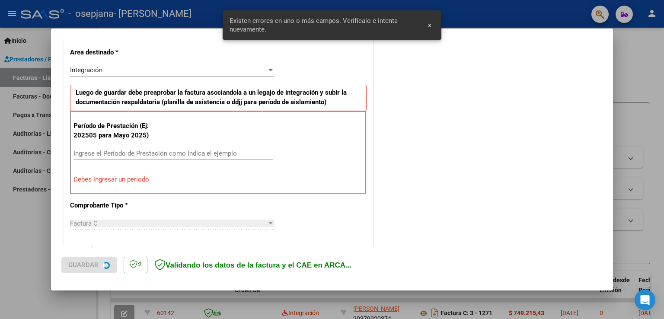
scroll to position [197, 0]
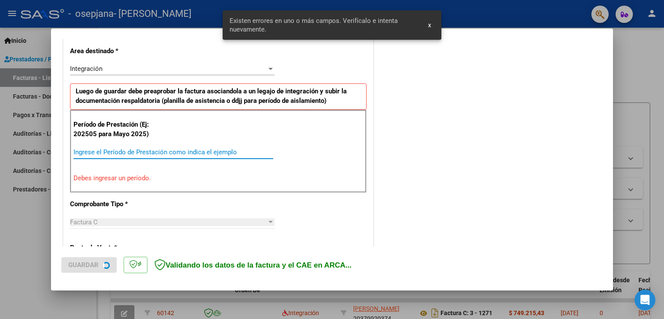
click at [86, 148] on input "Ingrese el Período de Prestación como indica el ejemplo" at bounding box center [173, 152] width 200 height 8
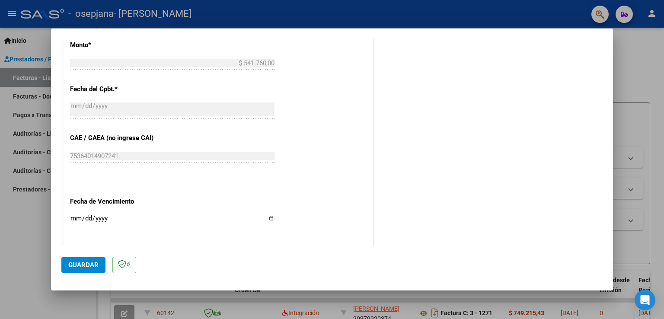
scroll to position [543, 0]
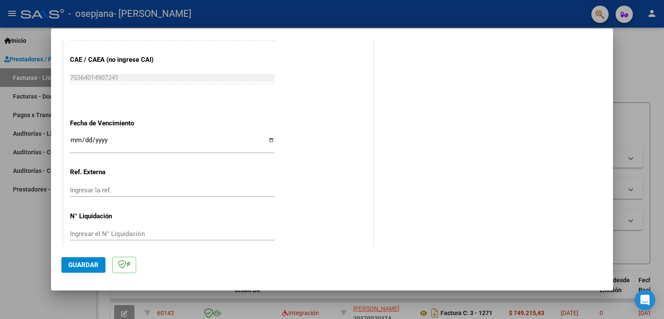
type input "202508"
click at [75, 139] on input "Ingresar la fecha" at bounding box center [172, 144] width 204 height 14
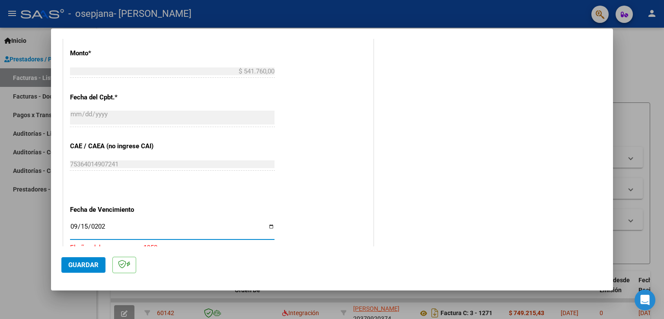
type input "[DATE]"
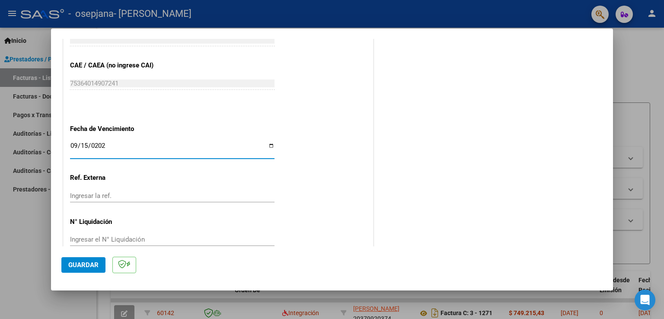
scroll to position [552, 0]
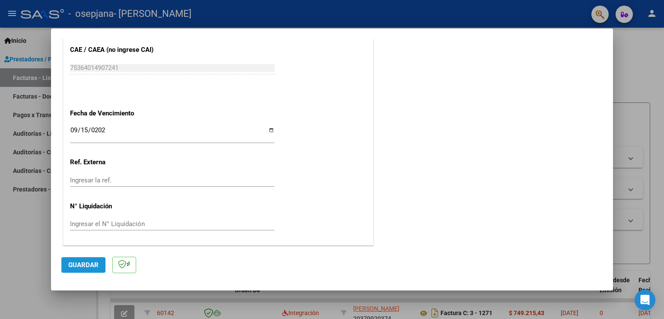
click at [86, 267] on span "Guardar" at bounding box center [83, 265] width 30 height 8
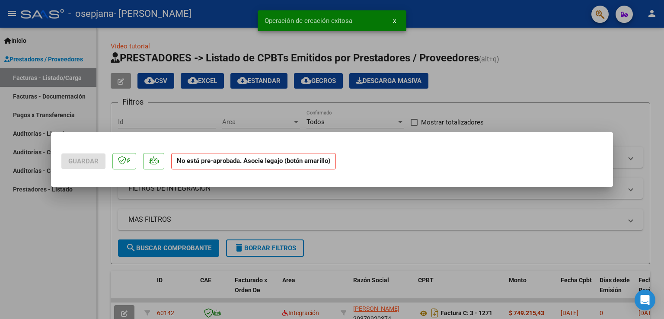
scroll to position [0, 0]
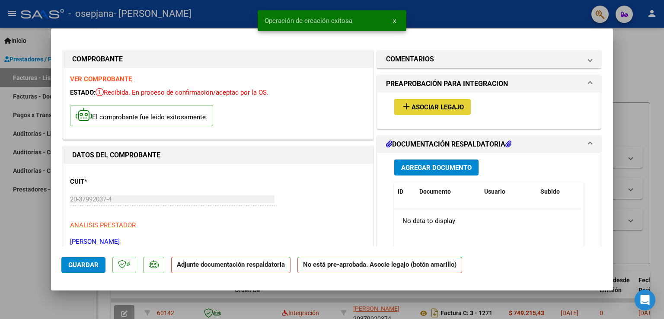
click at [442, 107] on span "Asociar Legajo" at bounding box center [438, 107] width 52 height 8
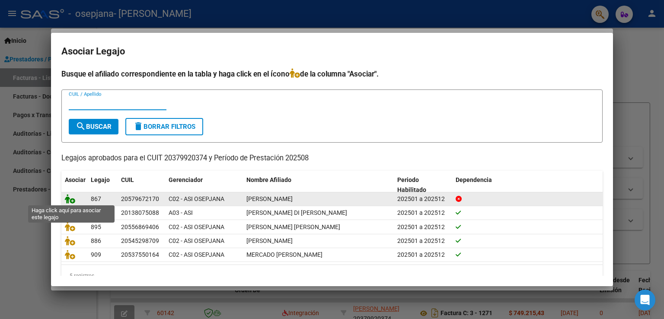
click at [74, 202] on icon at bounding box center [70, 199] width 10 height 10
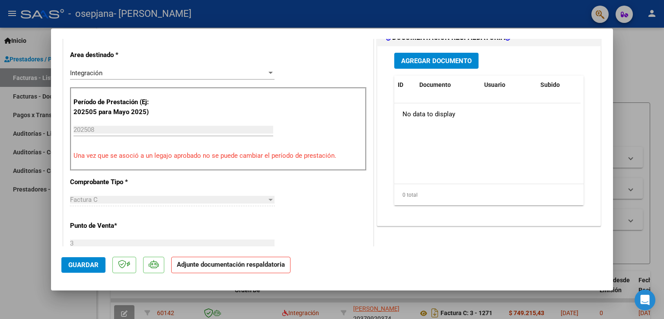
scroll to position [303, 0]
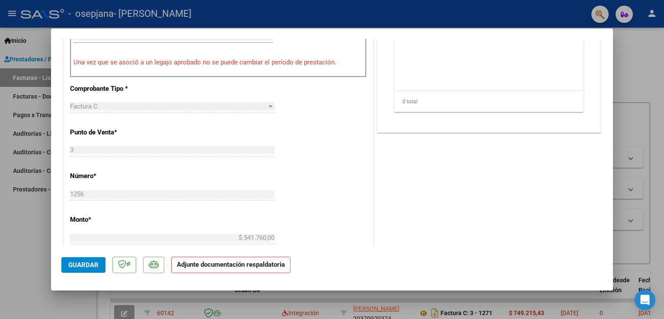
click at [84, 264] on span "Guardar" at bounding box center [83, 265] width 30 height 8
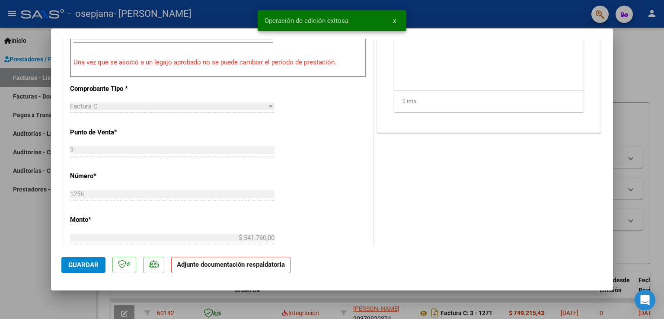
click at [0, 258] on div at bounding box center [332, 159] width 664 height 319
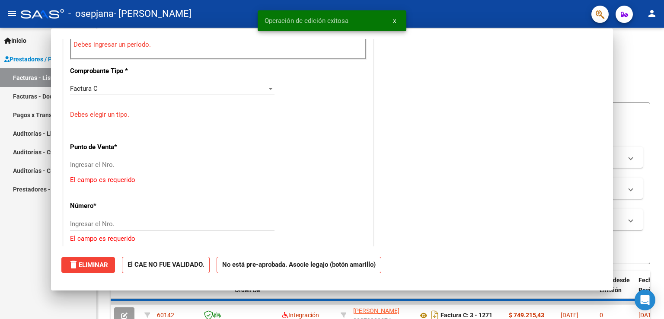
scroll to position [0, 0]
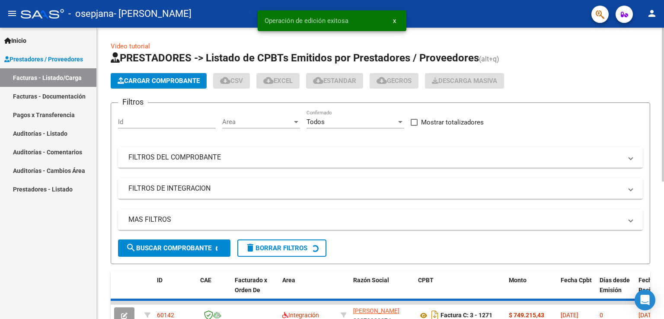
click at [183, 83] on span "Cargar Comprobante" at bounding box center [159, 81] width 82 height 8
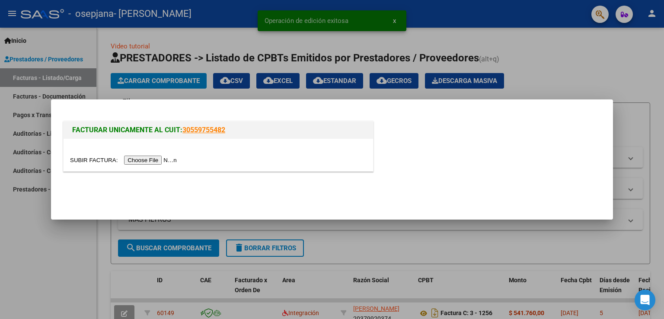
click at [164, 159] on input "file" at bounding box center [124, 160] width 109 height 9
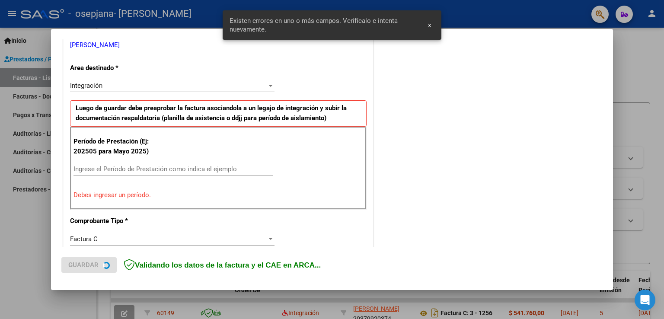
scroll to position [197, 0]
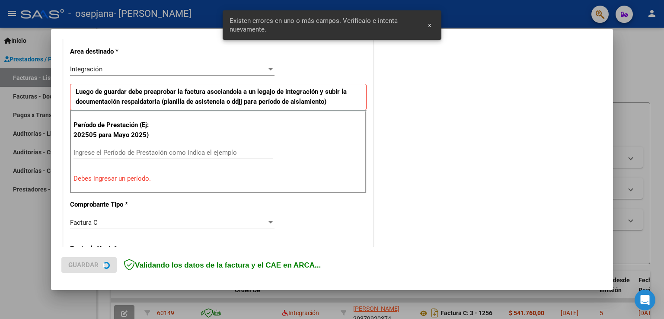
click at [108, 150] on input "Ingrese el Período de Prestación como indica el ejemplo" at bounding box center [173, 153] width 200 height 8
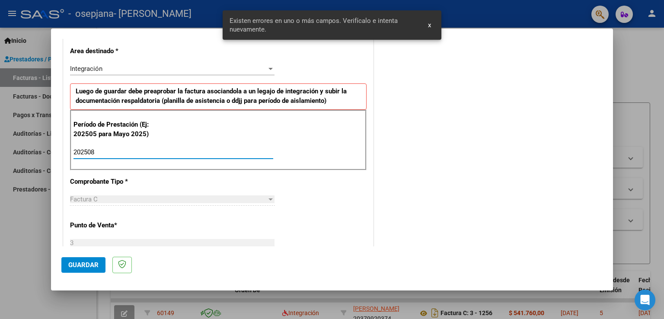
type input "202508"
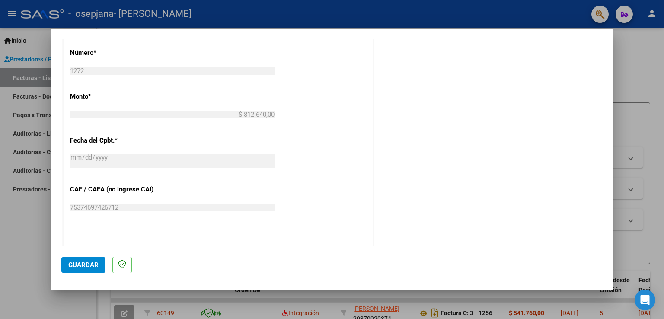
scroll to position [499, 0]
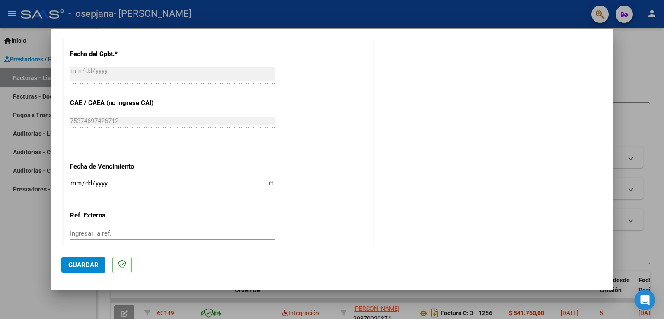
click at [73, 181] on input "Ingresar la fecha" at bounding box center [172, 187] width 204 height 14
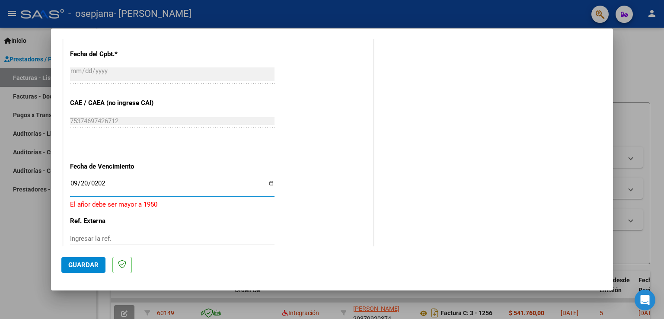
type input "[DATE]"
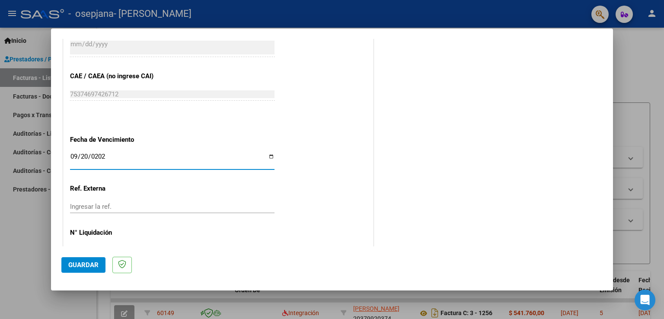
scroll to position [552, 0]
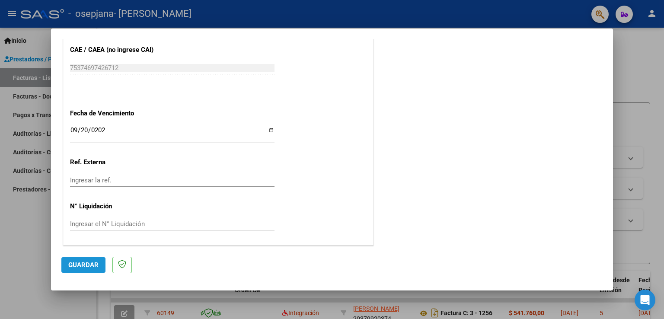
click at [88, 265] on span "Guardar" at bounding box center [83, 265] width 30 height 8
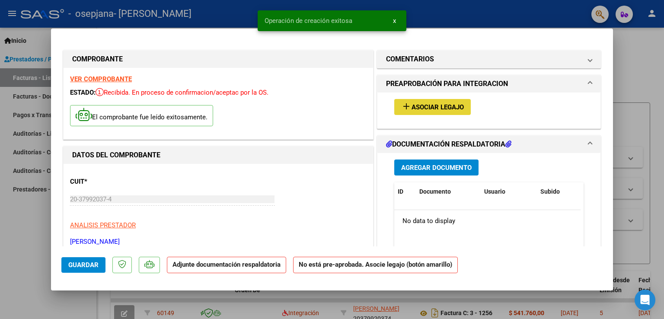
click at [428, 104] on span "Asociar Legajo" at bounding box center [438, 107] width 52 height 8
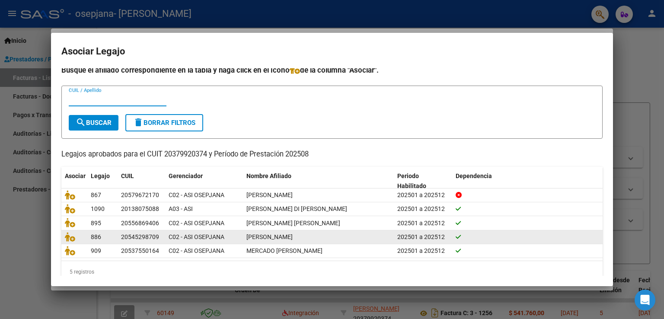
scroll to position [17, 0]
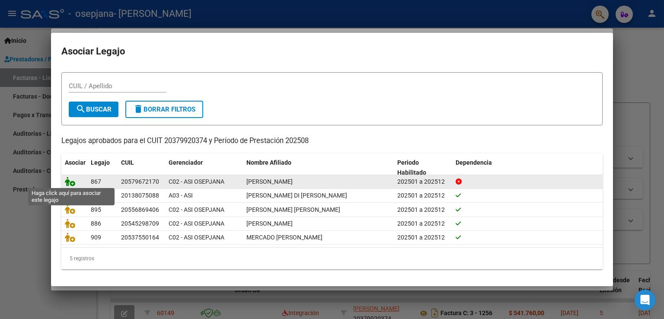
click at [71, 182] on icon at bounding box center [70, 182] width 10 height 10
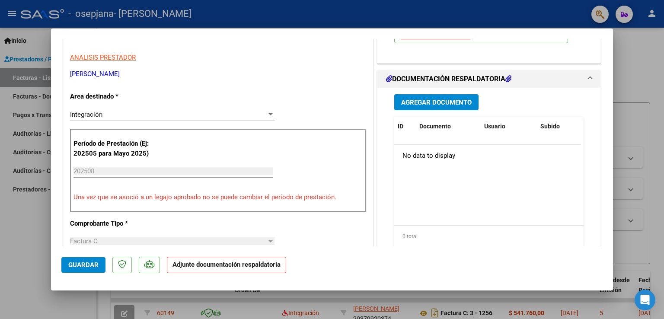
scroll to position [303, 0]
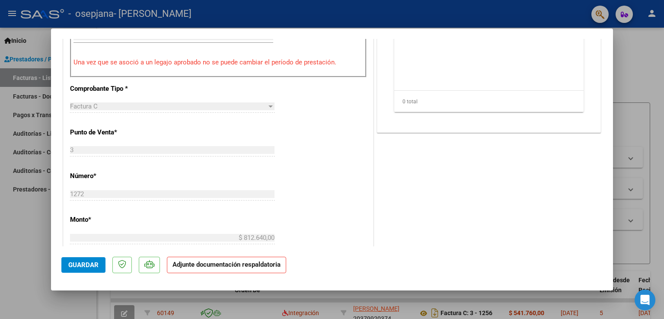
click at [88, 259] on button "Guardar" at bounding box center [83, 265] width 44 height 16
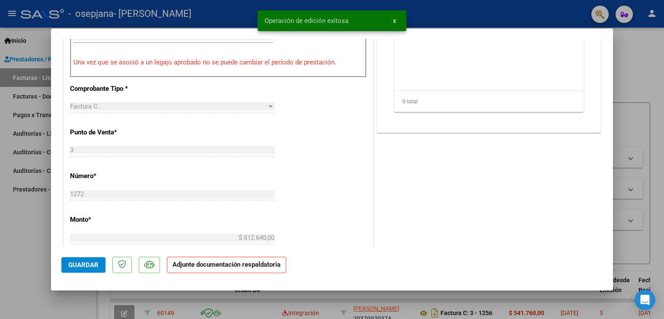
click at [1, 279] on div at bounding box center [332, 159] width 664 height 319
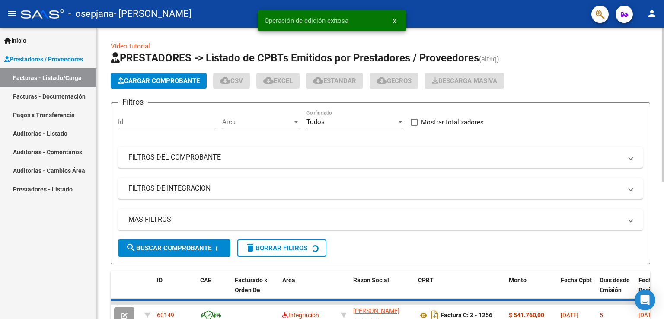
click at [131, 83] on span "Cargar Comprobante" at bounding box center [159, 81] width 82 height 8
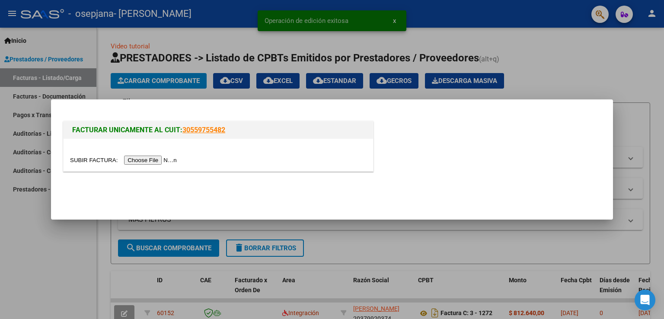
click at [138, 160] on input "file" at bounding box center [124, 160] width 109 height 9
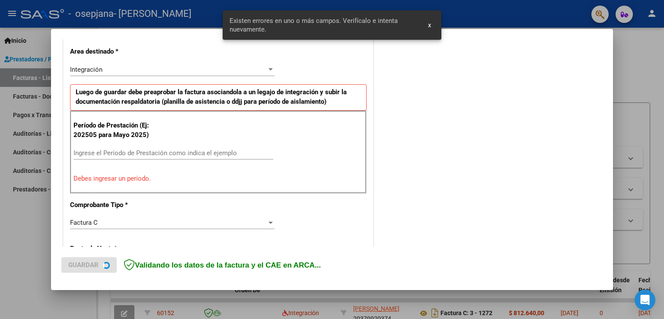
scroll to position [197, 0]
click at [86, 153] on input "Ingrese el Período de Prestación como indica el ejemplo" at bounding box center [173, 153] width 200 height 8
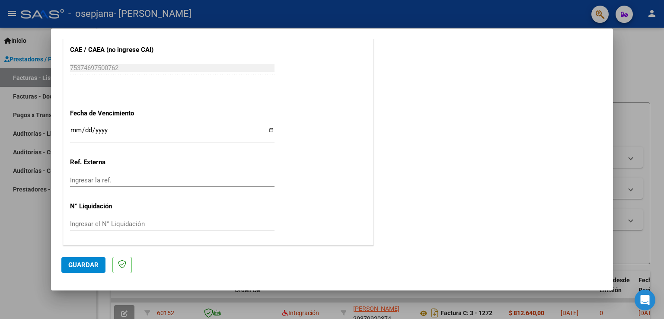
type input "202508"
click at [74, 130] on input "Ingresar la fecha" at bounding box center [172, 134] width 204 height 14
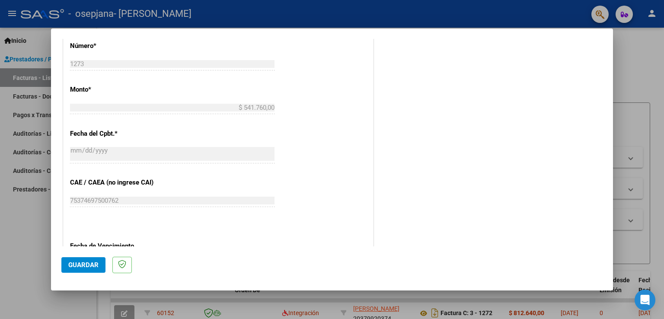
scroll to position [466, 0]
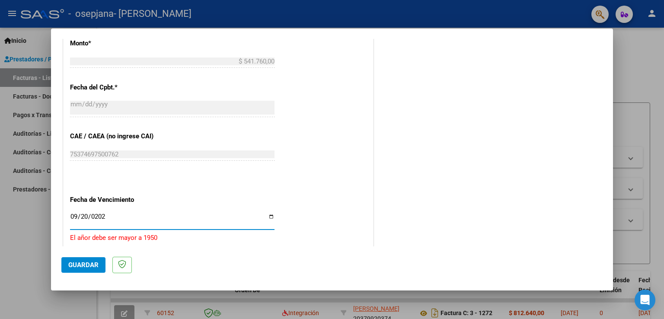
type input "[DATE]"
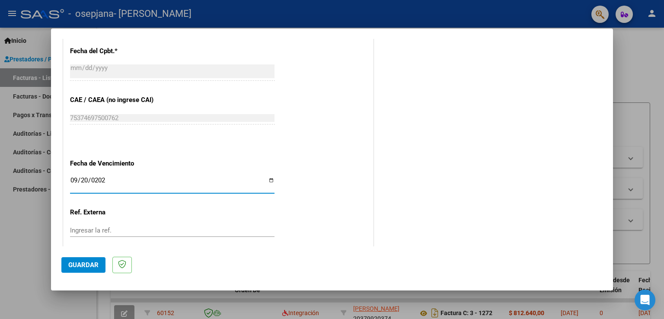
scroll to position [552, 0]
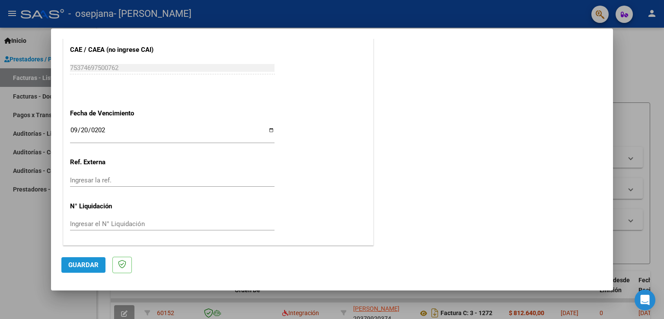
click at [83, 262] on span "Guardar" at bounding box center [83, 265] width 30 height 8
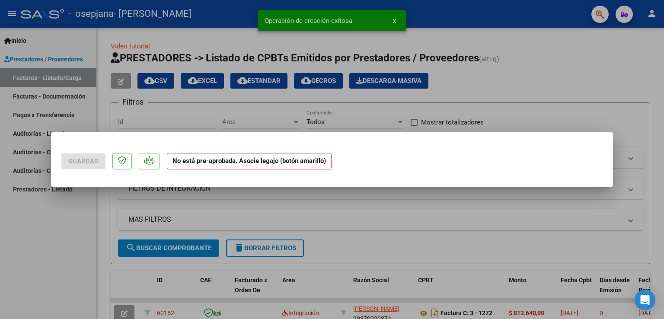
scroll to position [0, 0]
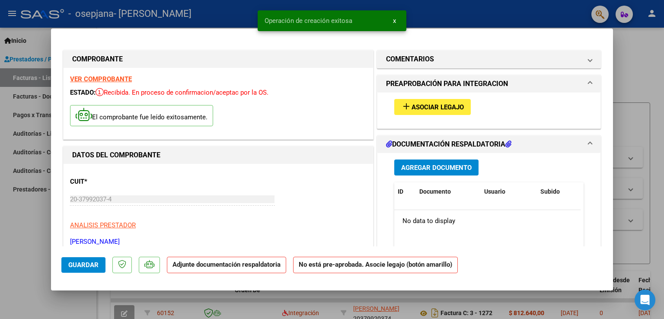
click at [458, 111] on span "Asociar Legajo" at bounding box center [438, 107] width 52 height 8
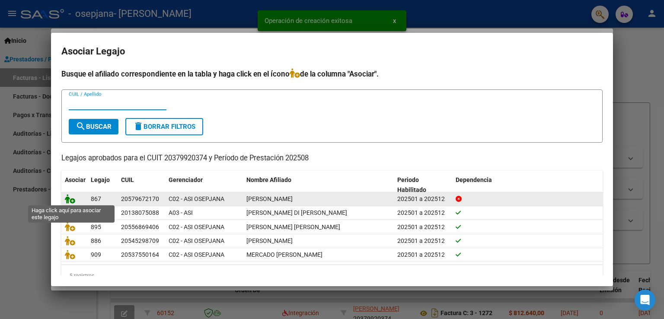
click at [71, 201] on icon at bounding box center [70, 199] width 10 height 10
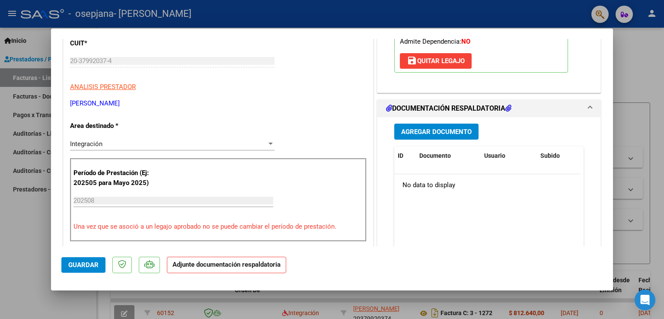
scroll to position [173, 0]
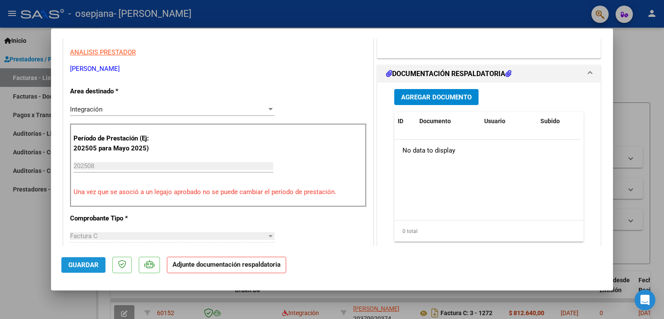
click at [86, 258] on button "Guardar" at bounding box center [83, 265] width 44 height 16
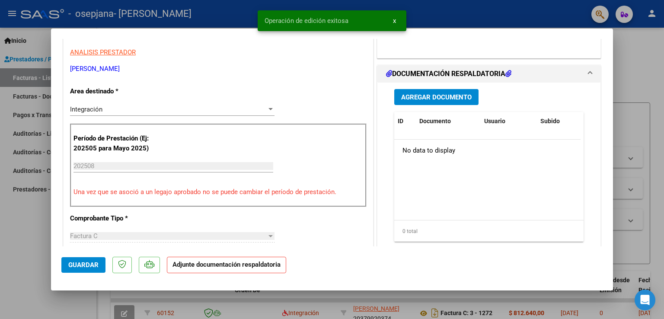
click at [94, 265] on span "Guardar" at bounding box center [83, 265] width 30 height 8
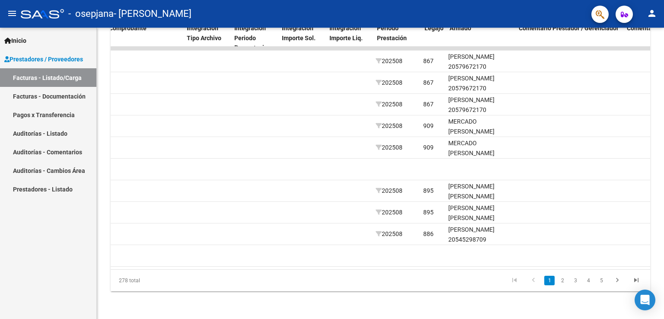
scroll to position [0, 852]
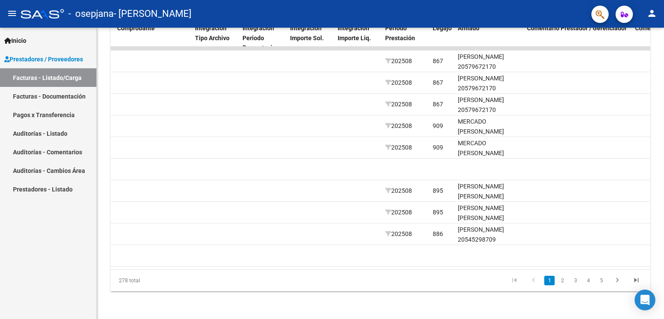
drag, startPoint x: 491, startPoint y: 241, endPoint x: 233, endPoint y: 263, distance: 259.5
click at [233, 263] on datatable-body "60153 Integración [PERSON_NAME] 20379920374 Factura C: 3 - 1273 $ 541.760,00 [D…" at bounding box center [381, 158] width 540 height 223
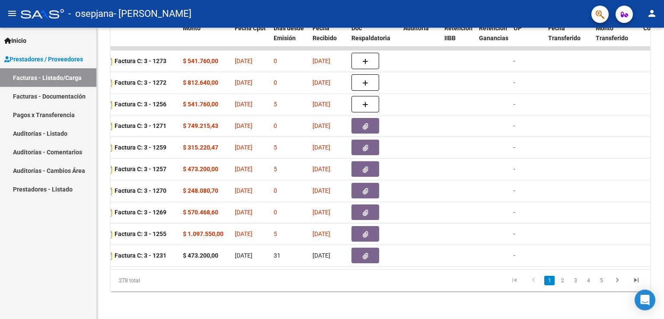
scroll to position [0, 0]
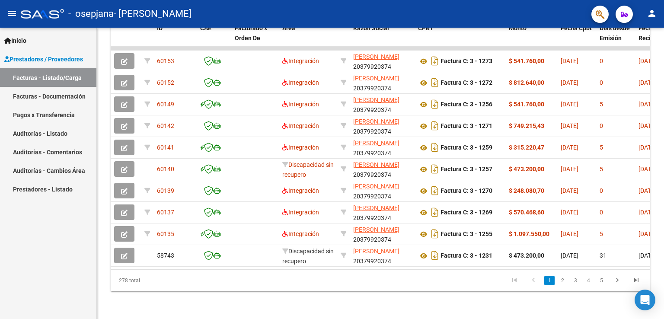
click at [217, 287] on div "278 total" at bounding box center [164, 281] width 106 height 22
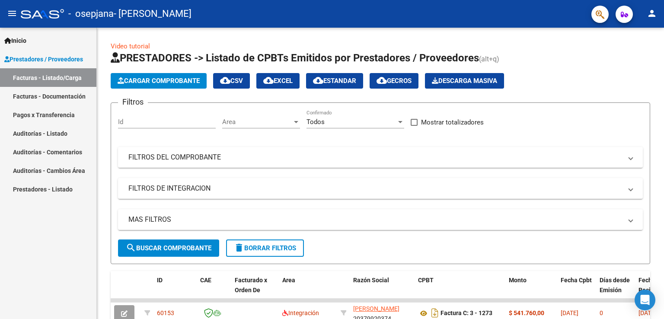
click at [178, 79] on span "Cargar Comprobante" at bounding box center [159, 81] width 82 height 8
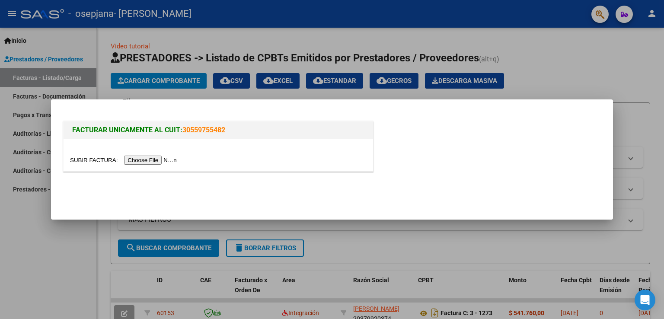
click at [157, 158] on input "file" at bounding box center [124, 160] width 109 height 9
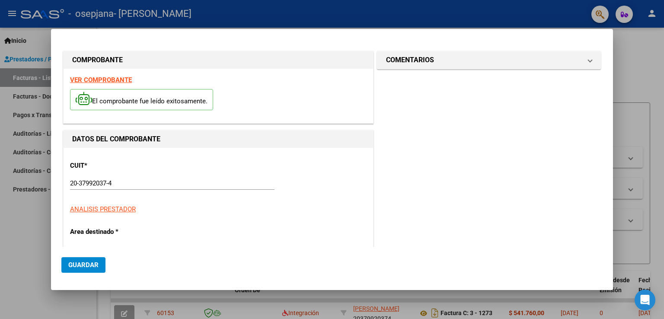
scroll to position [130, 0]
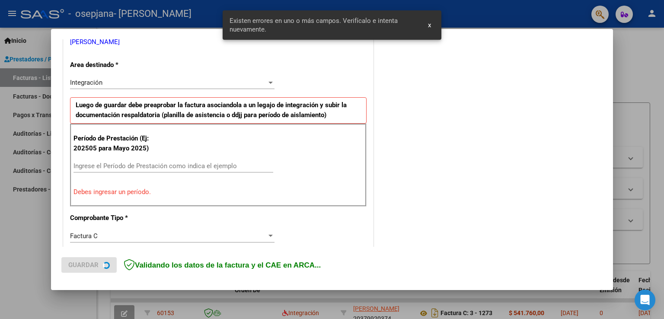
click at [92, 206] on div "CUIT * 20-37992037-4 Ingresar CUIT ANALISIS PRESTADOR [PERSON_NAME] [PERSON_NAM…" at bounding box center [219, 301] width 310 height 673
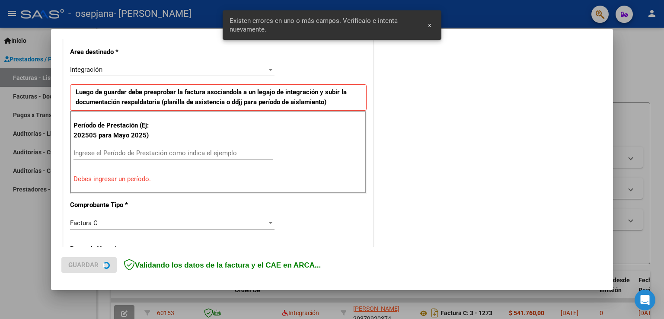
scroll to position [197, 0]
drag, startPoint x: 110, startPoint y: 147, endPoint x: 119, endPoint y: 151, distance: 10.4
click at [109, 146] on div "Ingrese el Período de Prestación como indica el ejemplo" at bounding box center [173, 152] width 200 height 13
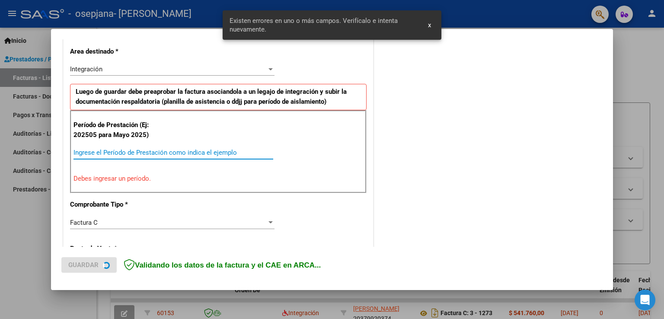
click at [121, 151] on input "Ingrese el Período de Prestación como indica el ejemplo" at bounding box center [173, 153] width 200 height 8
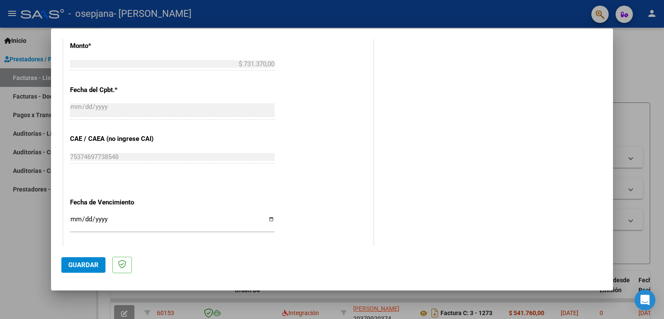
scroll to position [543, 0]
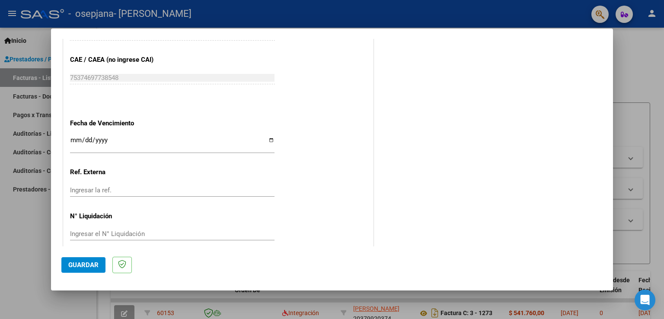
type input "202508"
click at [73, 141] on input "Ingresar la fecha" at bounding box center [172, 144] width 204 height 14
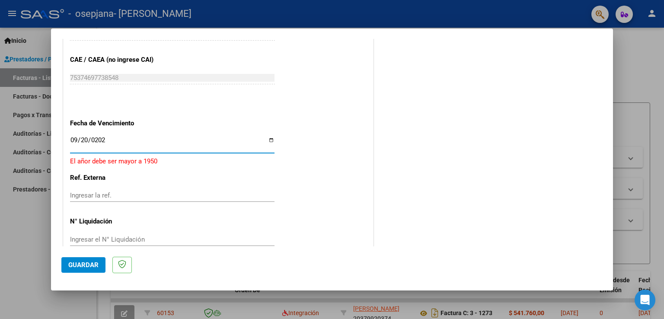
type input "[DATE]"
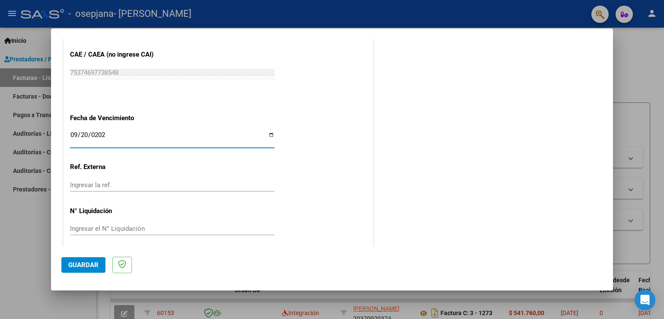
scroll to position [552, 0]
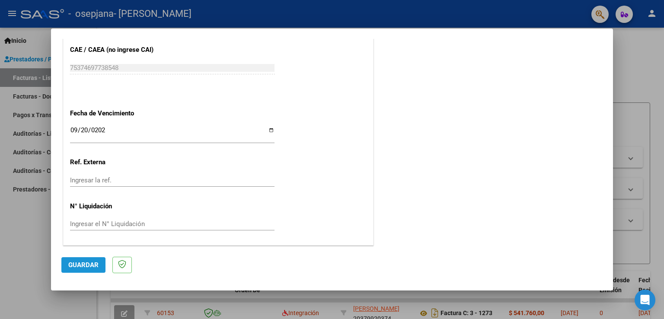
click at [85, 263] on span "Guardar" at bounding box center [83, 265] width 30 height 8
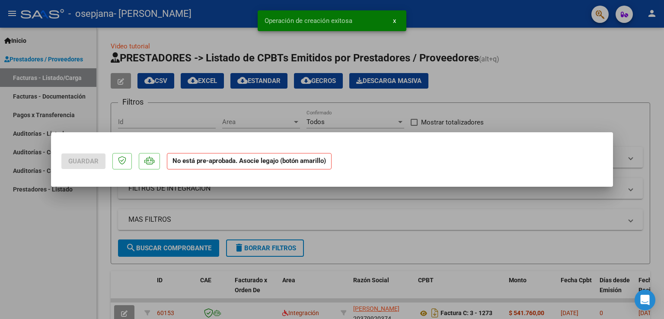
scroll to position [0, 0]
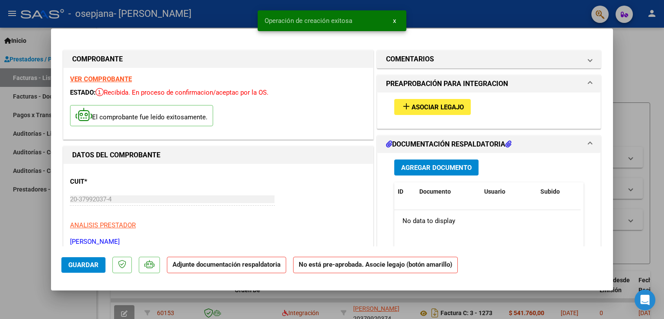
click at [412, 109] on span "Asociar Legajo" at bounding box center [438, 107] width 52 height 8
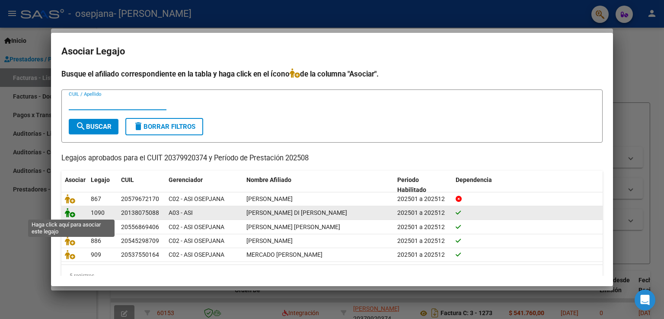
click at [71, 212] on icon at bounding box center [70, 213] width 10 height 10
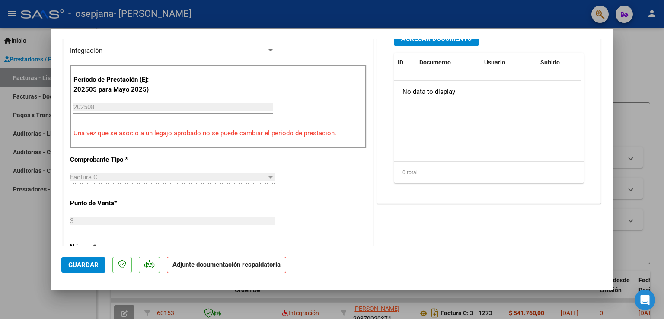
scroll to position [259, 0]
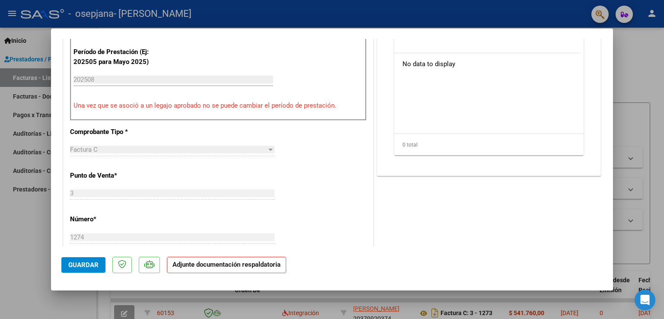
click at [79, 265] on span "Guardar" at bounding box center [83, 265] width 30 height 8
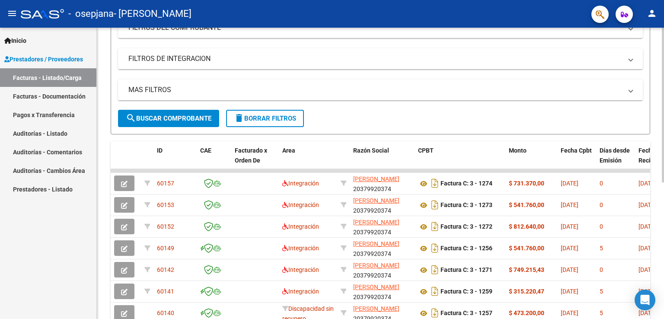
scroll to position [0, 0]
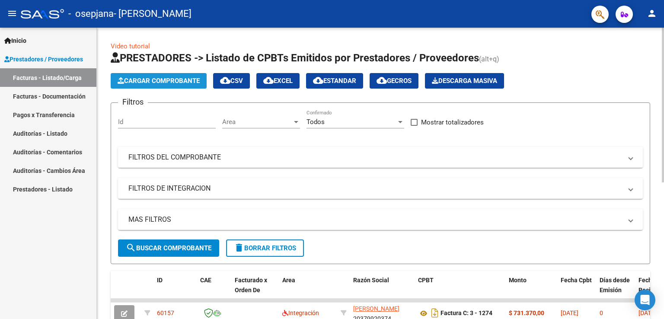
click at [190, 80] on span "Cargar Comprobante" at bounding box center [159, 81] width 82 height 8
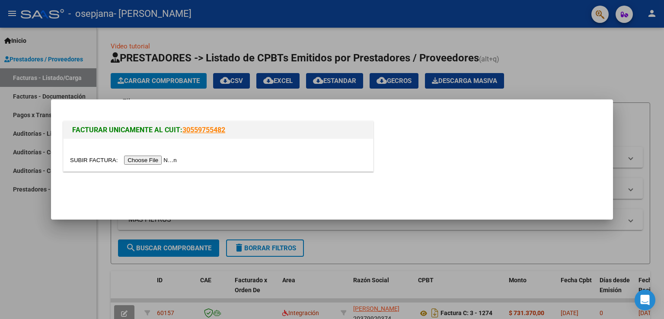
click at [479, 40] on div at bounding box center [332, 159] width 664 height 319
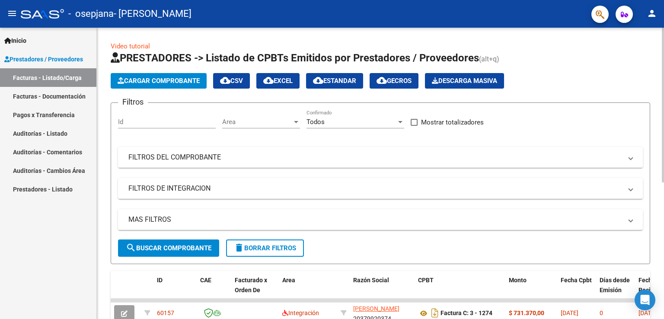
click at [179, 78] on span "Cargar Comprobante" at bounding box center [159, 81] width 82 height 8
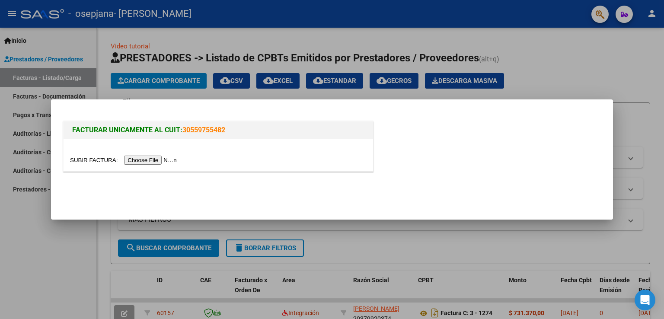
click at [159, 163] on input "file" at bounding box center [124, 160] width 109 height 9
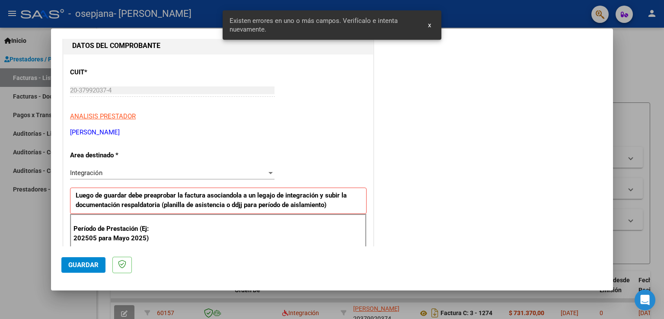
scroll to position [51, 0]
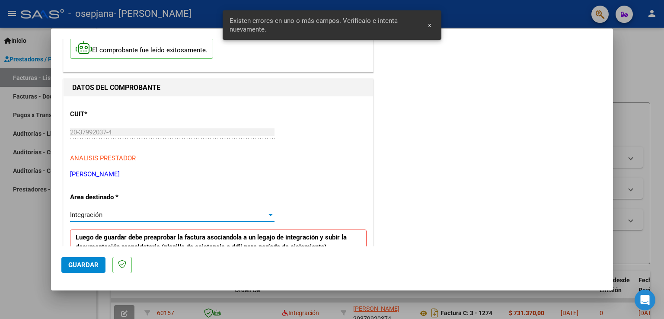
click at [123, 217] on div "Integración" at bounding box center [168, 215] width 197 height 8
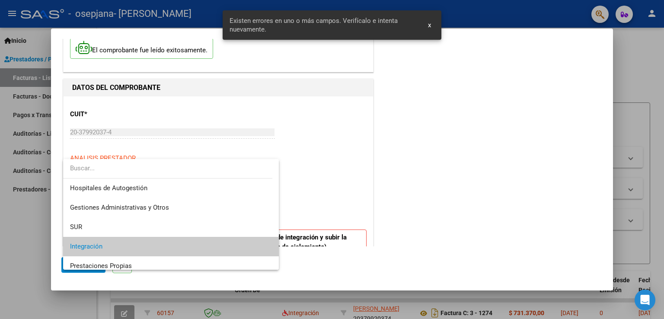
scroll to position [32, 0]
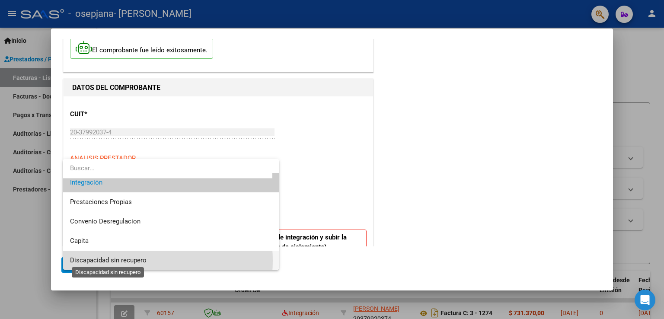
click at [128, 260] on span "Discapacidad sin recupero" at bounding box center [108, 260] width 77 height 8
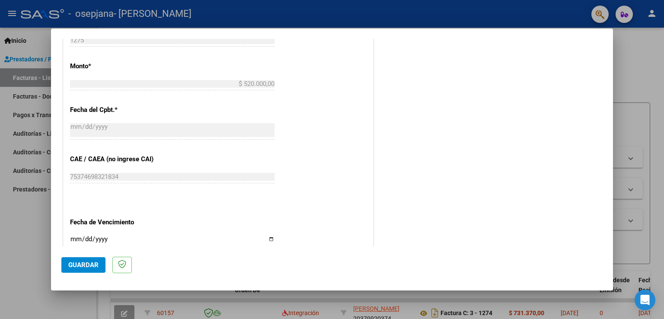
scroll to position [423, 0]
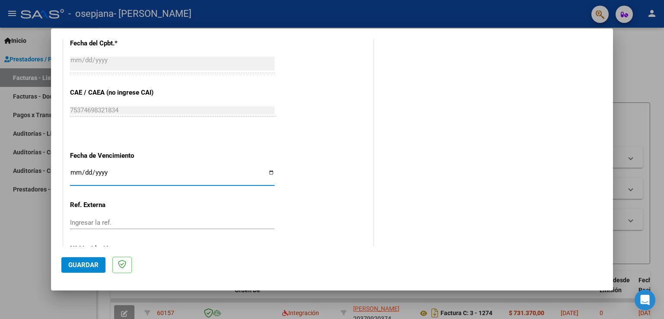
click at [75, 172] on input "Ingresar la fecha" at bounding box center [172, 176] width 204 height 14
type input "[DATE]"
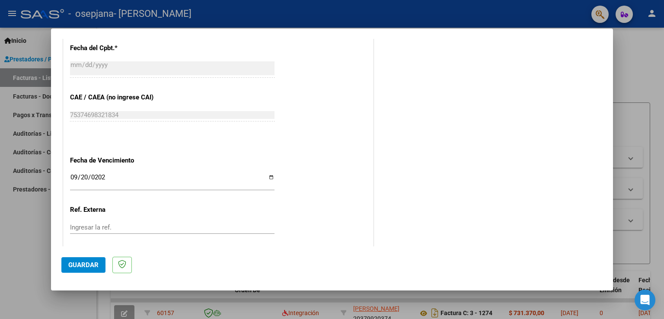
scroll to position [432, 0]
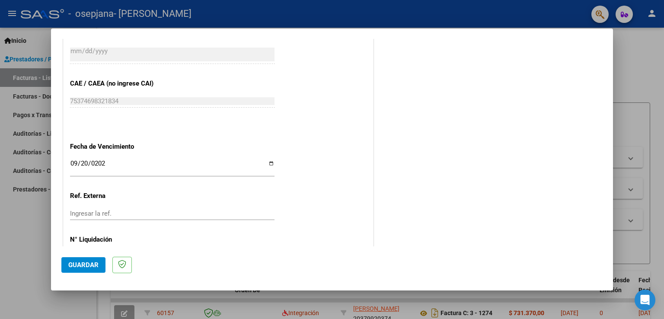
click at [78, 260] on button "Guardar" at bounding box center [83, 265] width 44 height 16
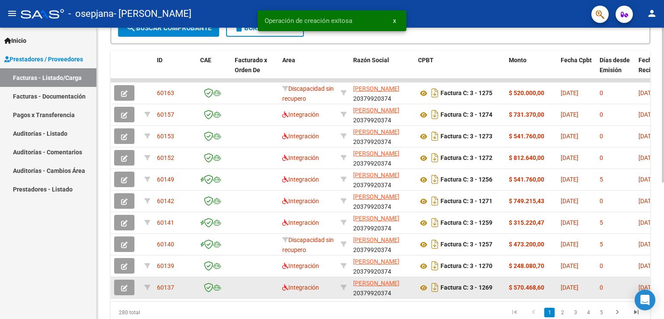
scroll to position [258, 0]
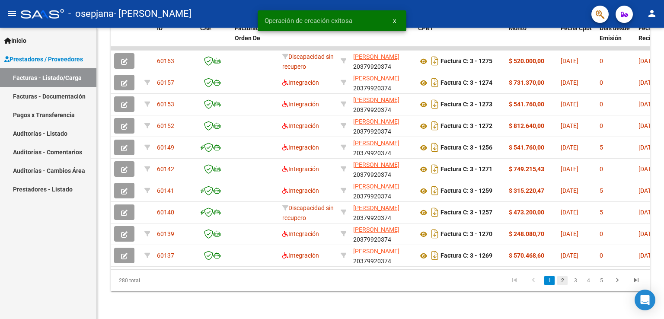
click at [562, 279] on link "2" at bounding box center [562, 281] width 10 height 10
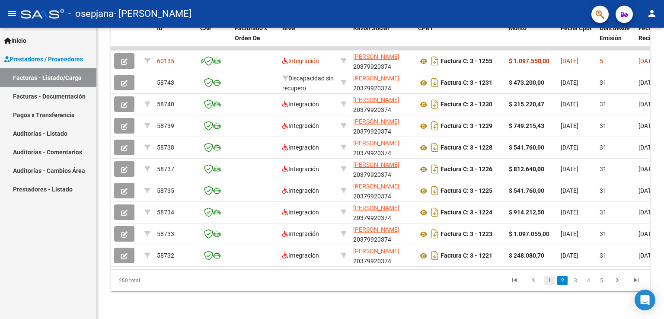
click at [549, 283] on link "1" at bounding box center [549, 281] width 10 height 10
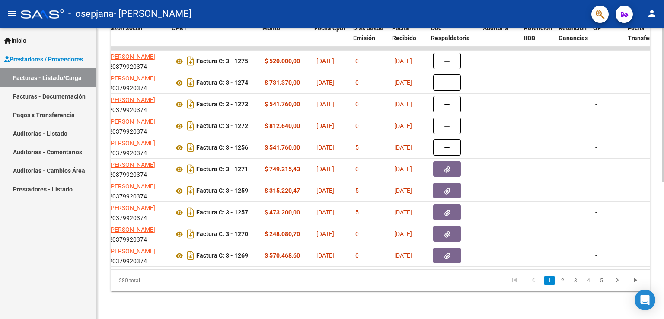
scroll to position [0, 243]
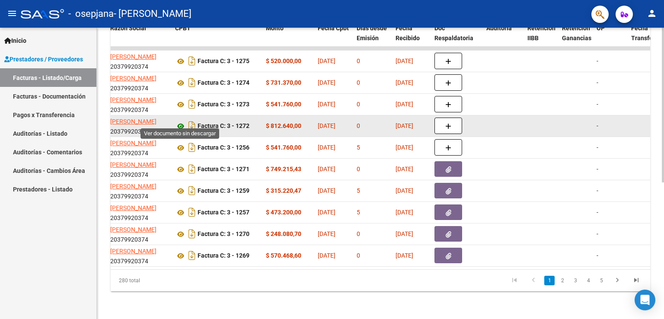
click at [179, 121] on icon at bounding box center [180, 126] width 11 height 10
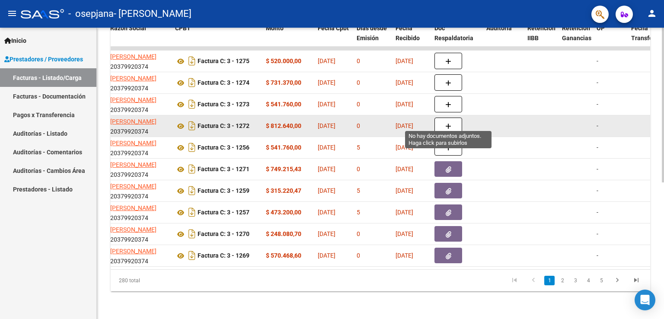
click at [444, 120] on button "button" at bounding box center [448, 126] width 28 height 16
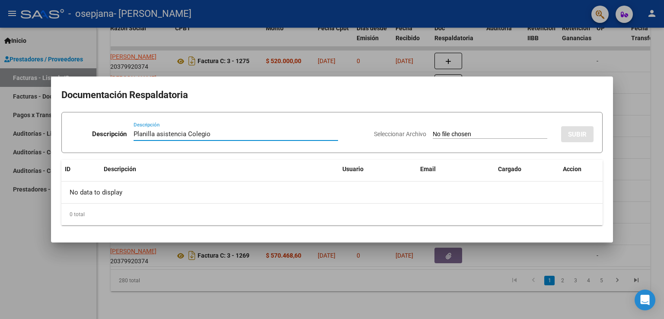
type input "Planilla asistencia Colegio"
click at [465, 134] on input "Seleccionar Archivo" at bounding box center [490, 135] width 115 height 8
click at [434, 129] on div "Seleccionar Archivo SUBIR" at bounding box center [484, 132] width 220 height 26
click at [434, 134] on input "Seleccionar Archivo" at bounding box center [490, 135] width 115 height 8
type input "C:\fakepath\13-16.pdf"
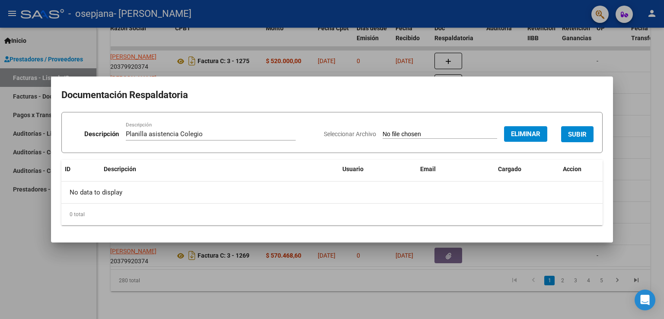
click at [579, 133] on span "SUBIR" at bounding box center [577, 135] width 19 height 8
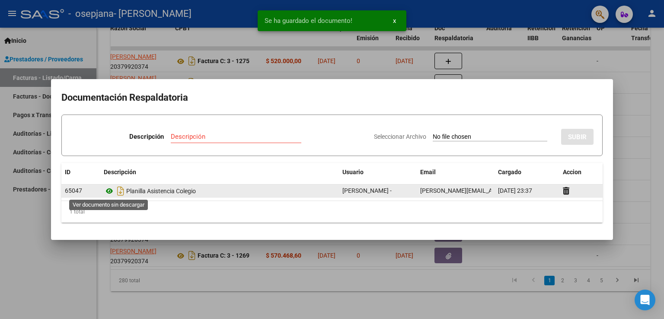
click at [111, 189] on icon at bounding box center [109, 191] width 11 height 10
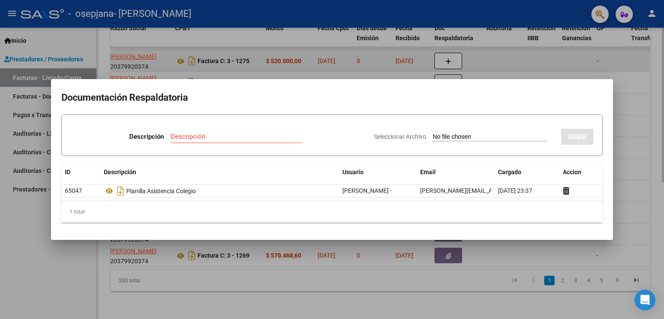
drag, startPoint x: 533, startPoint y: 55, endPoint x: 519, endPoint y: 57, distance: 14.4
click at [533, 55] on div at bounding box center [332, 159] width 664 height 319
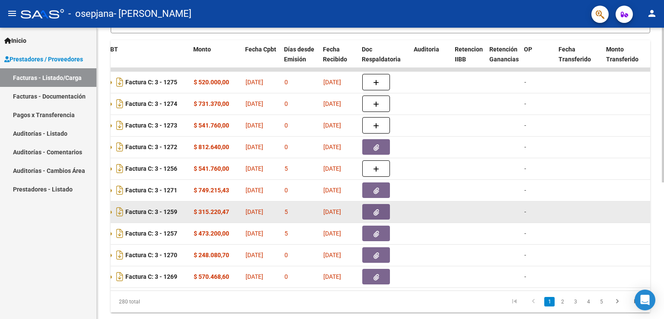
scroll to position [258, 0]
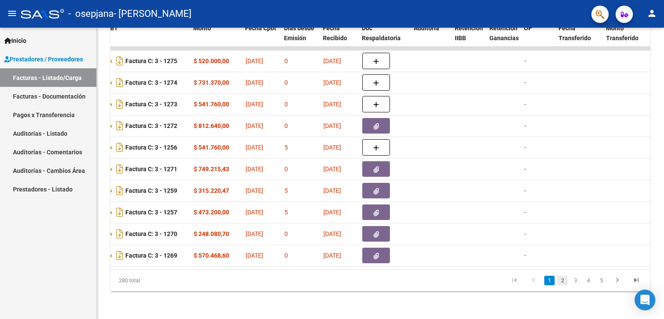
click at [560, 279] on link "2" at bounding box center [562, 281] width 10 height 10
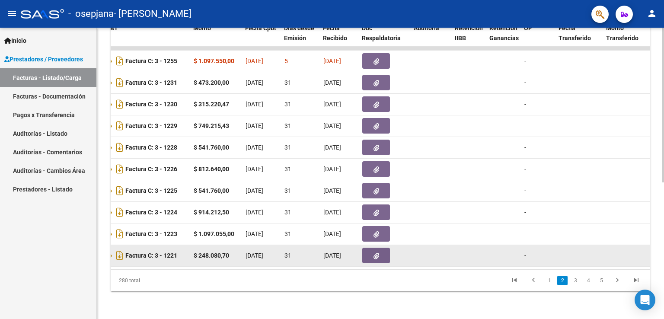
click at [255, 258] on datatable-body-cell "[DATE]" at bounding box center [261, 255] width 39 height 21
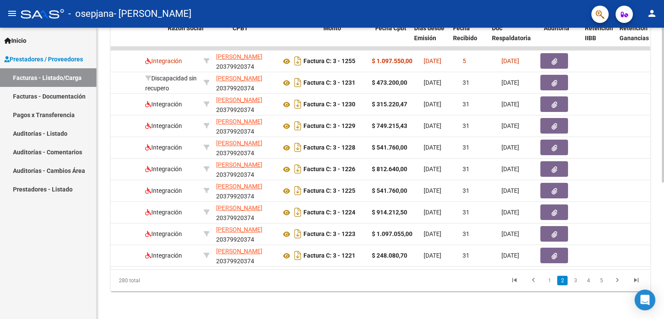
scroll to position [0, 126]
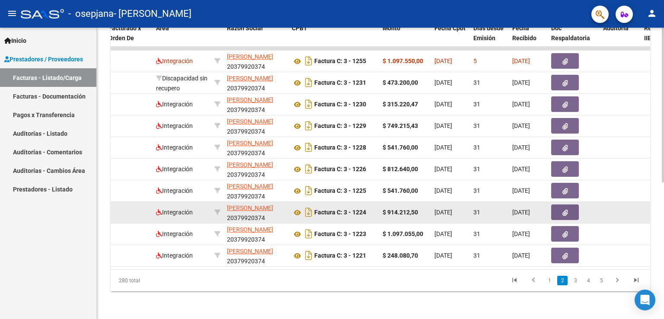
click at [568, 206] on button "button" at bounding box center [565, 212] width 28 height 16
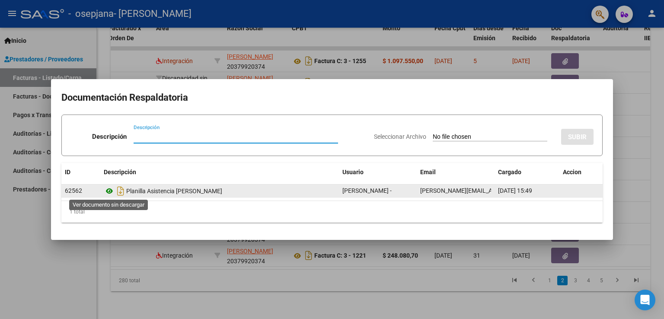
click at [108, 192] on icon at bounding box center [109, 191] width 11 height 10
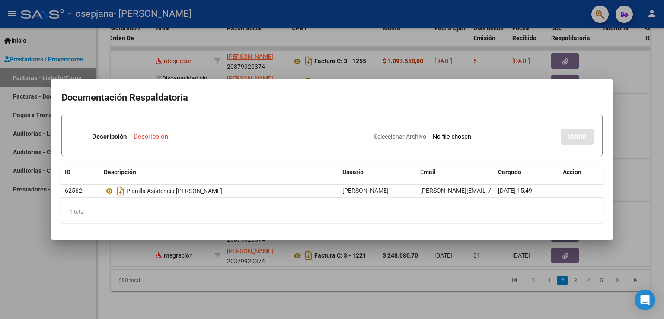
click at [537, 62] on div at bounding box center [332, 159] width 664 height 319
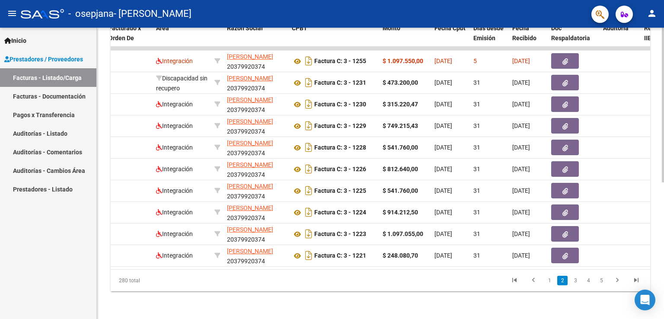
scroll to position [0, 277]
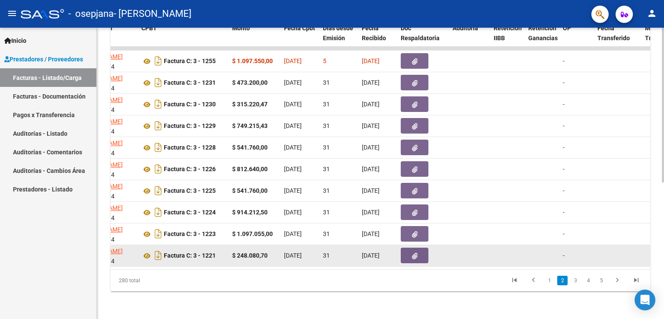
drag, startPoint x: 463, startPoint y: 250, endPoint x: 481, endPoint y: 248, distance: 18.7
click at [481, 249] on datatable-body-cell at bounding box center [469, 255] width 41 height 21
drag, startPoint x: 481, startPoint y: 248, endPoint x: 468, endPoint y: 241, distance: 14.9
click at [468, 245] on datatable-body-cell at bounding box center [469, 255] width 41 height 21
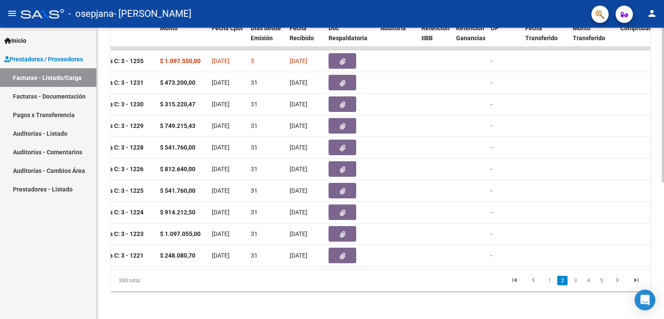
scroll to position [0, 345]
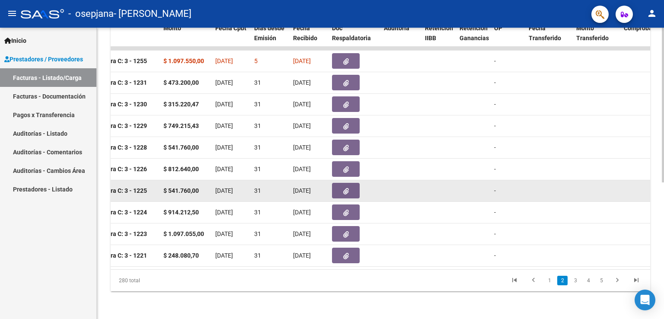
click at [340, 184] on button "button" at bounding box center [346, 191] width 28 height 16
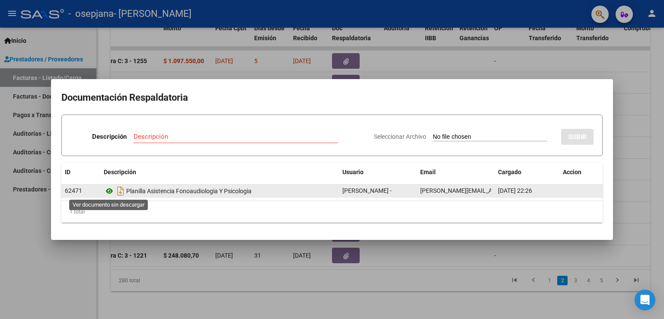
click at [111, 190] on icon at bounding box center [109, 191] width 11 height 10
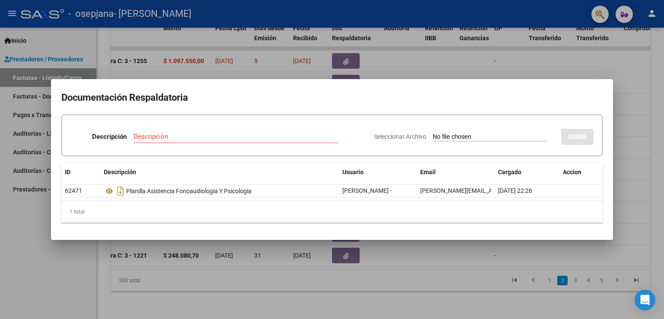
click at [231, 139] on input "Descripción" at bounding box center [236, 137] width 204 height 8
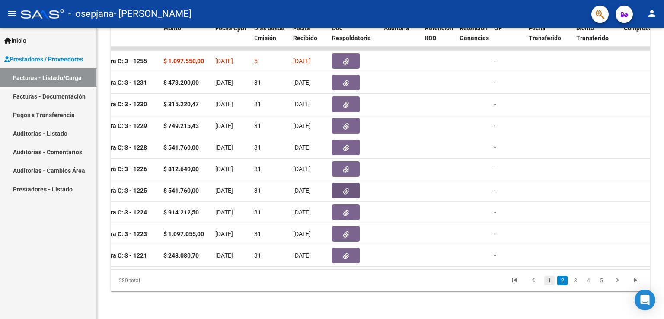
click at [550, 281] on link "1" at bounding box center [549, 281] width 10 height 10
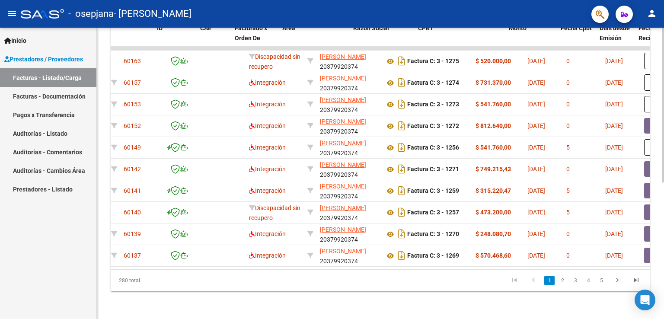
scroll to position [0, 0]
